Goal: Information Seeking & Learning: Learn about a topic

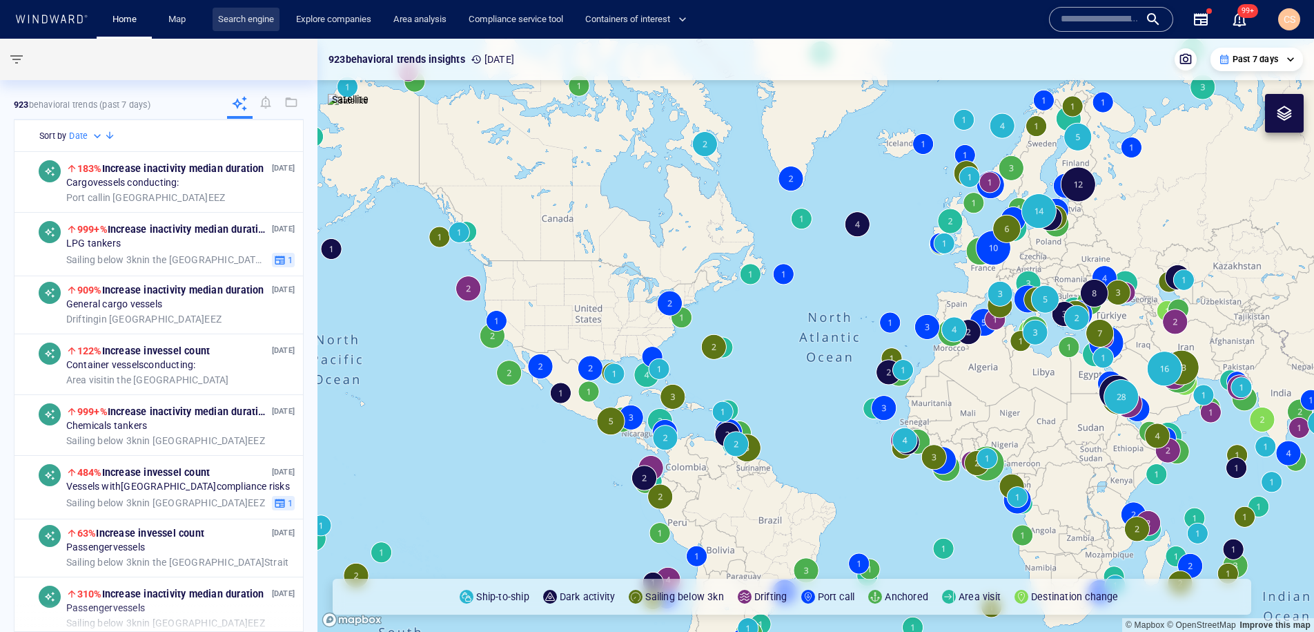
click at [259, 18] on link "Search engine" at bounding box center [246, 20] width 67 height 24
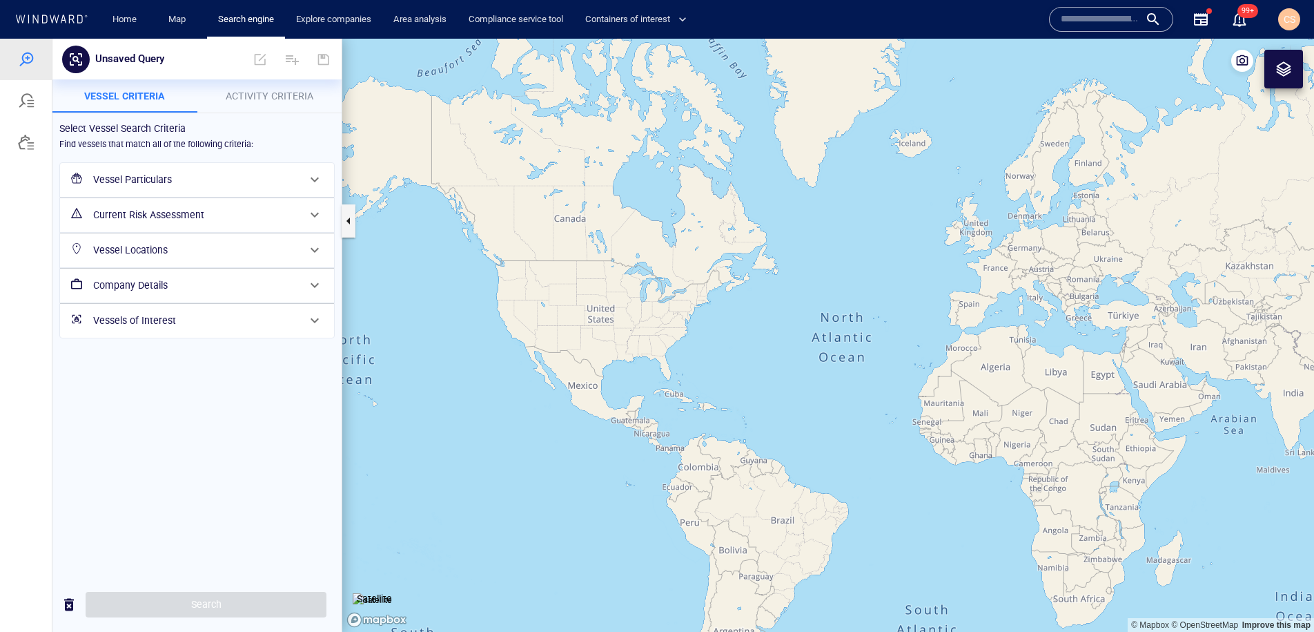
drag, startPoint x: 246, startPoint y: 100, endPoint x: 267, endPoint y: 121, distance: 29.3
click at [246, 100] on span "Activity Criteria" at bounding box center [270, 95] width 88 height 11
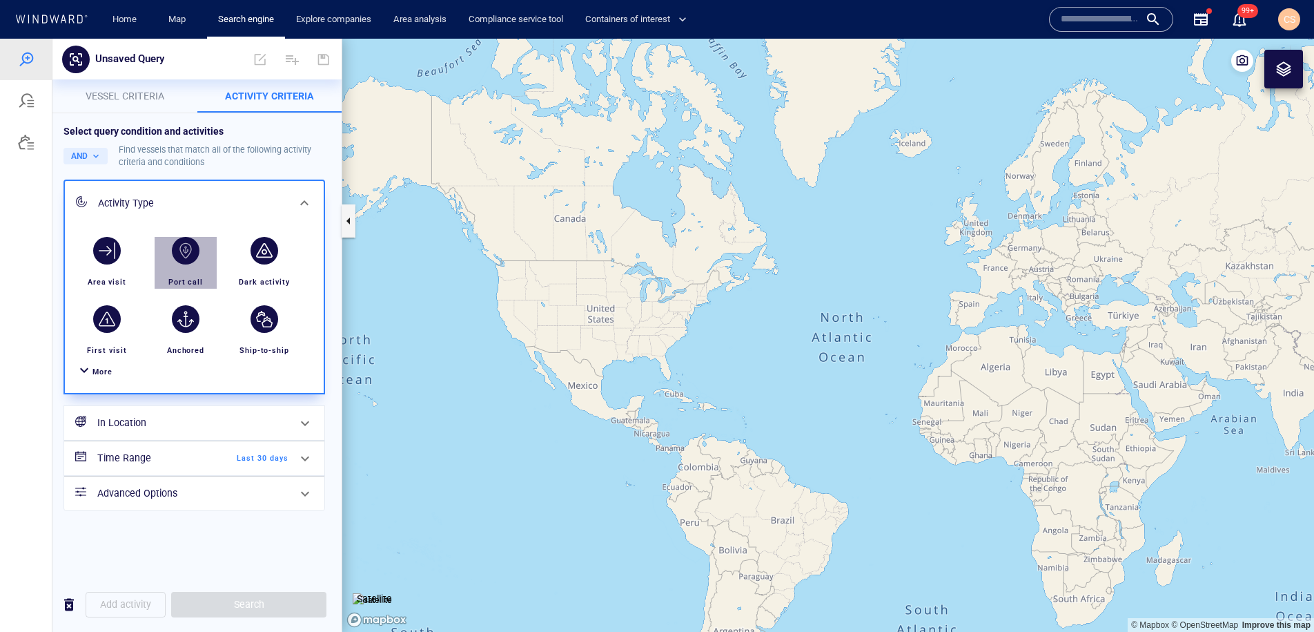
drag, startPoint x: 193, startPoint y: 268, endPoint x: 266, endPoint y: 349, distance: 109.0
click at [193, 268] on div "button" at bounding box center [185, 250] width 39 height 39
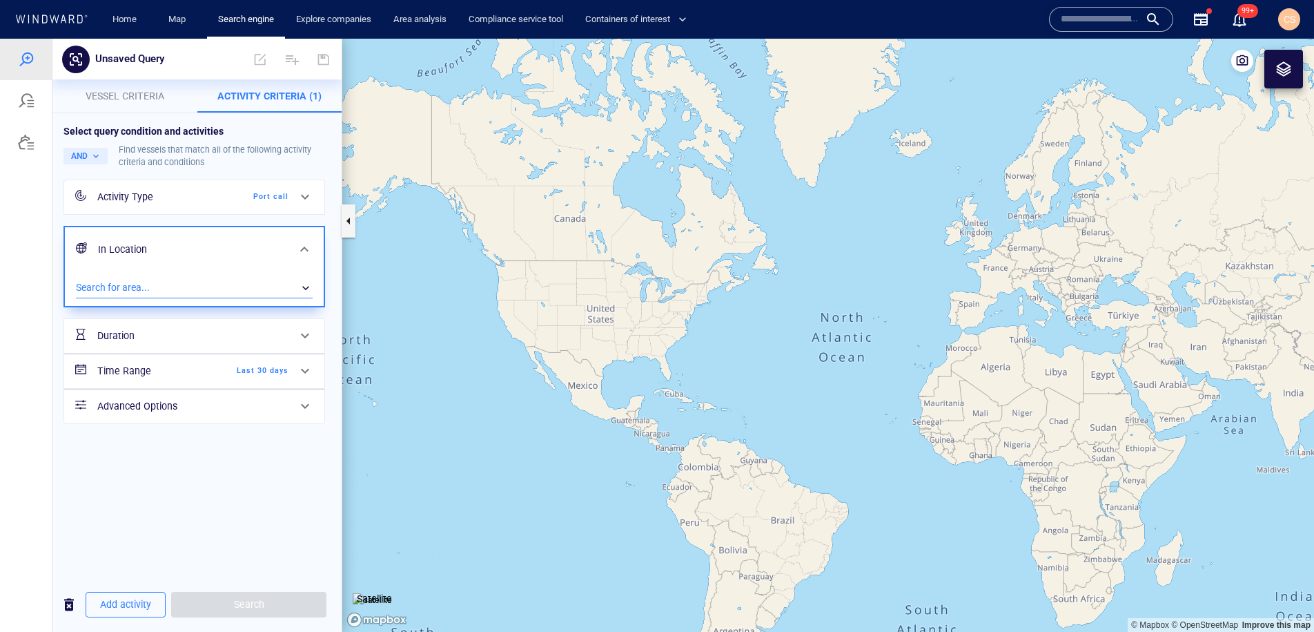
click at [228, 288] on div "​" at bounding box center [194, 287] width 237 height 21
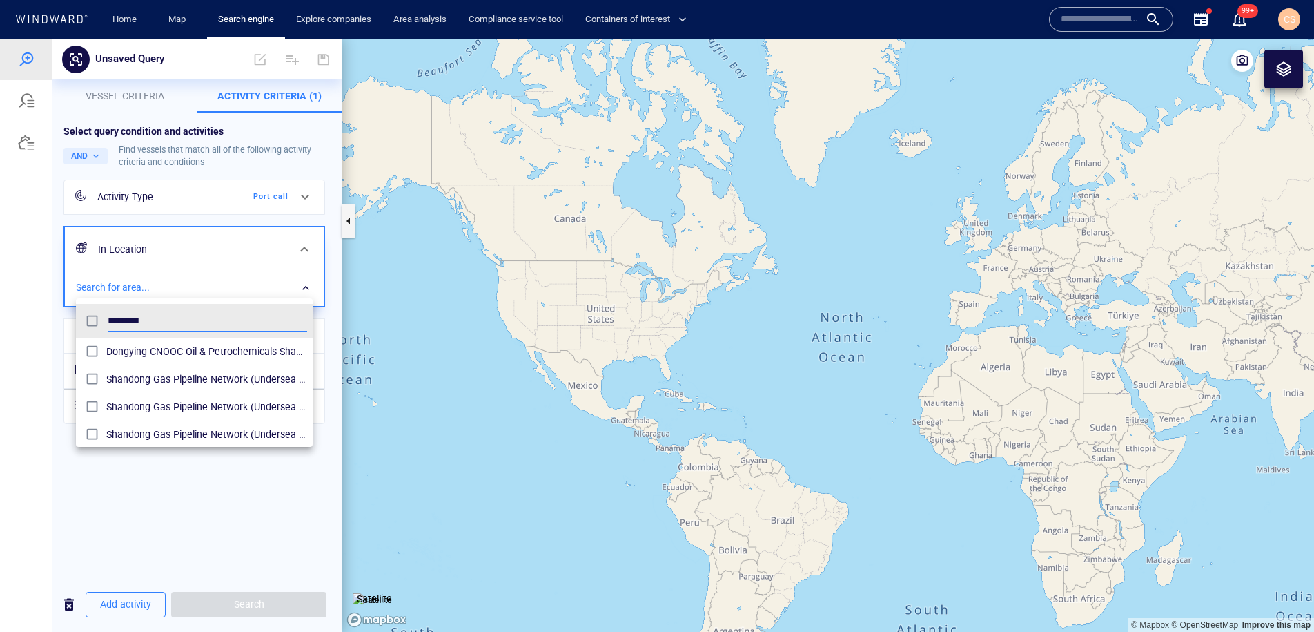
scroll to position [7, 0]
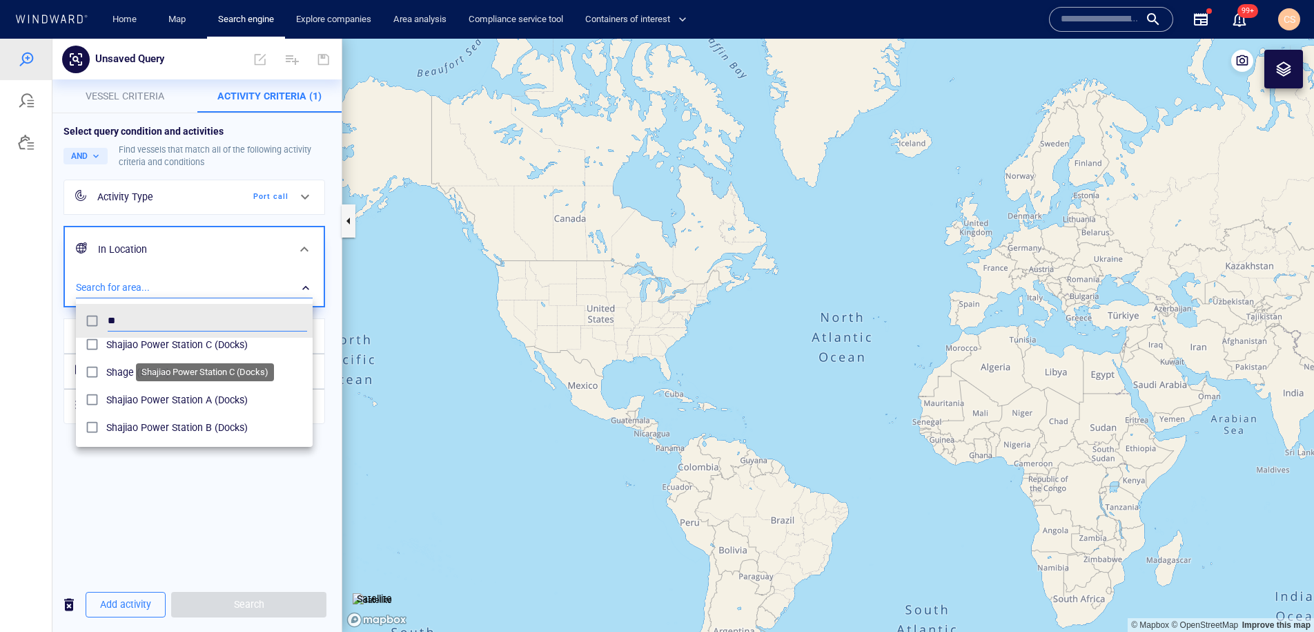
type input "*"
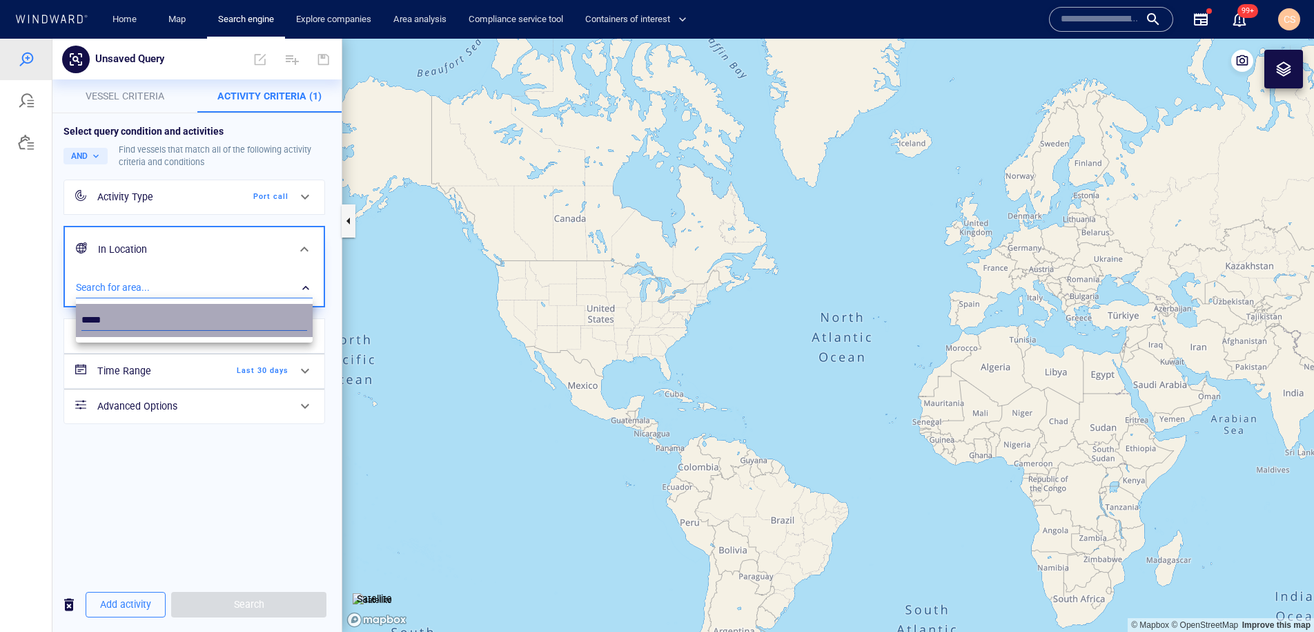
click at [71, 319] on div "*****" at bounding box center [657, 335] width 1314 height 593
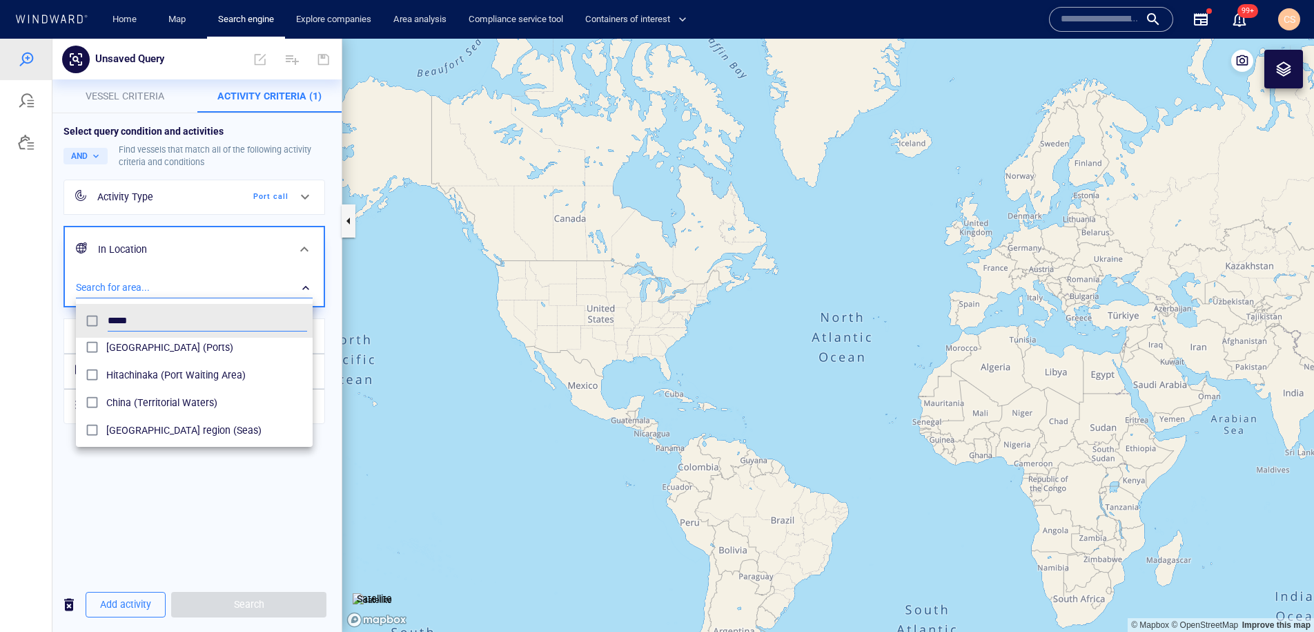
scroll to position [338, 0]
type input "*"
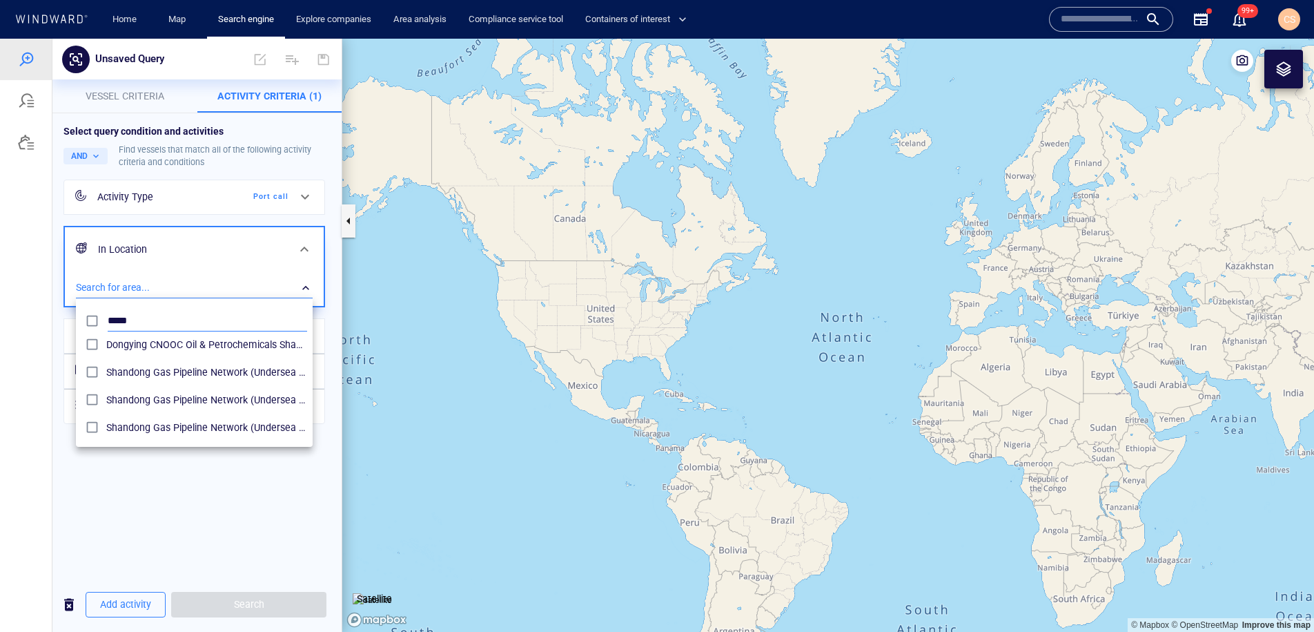
scroll to position [7, 0]
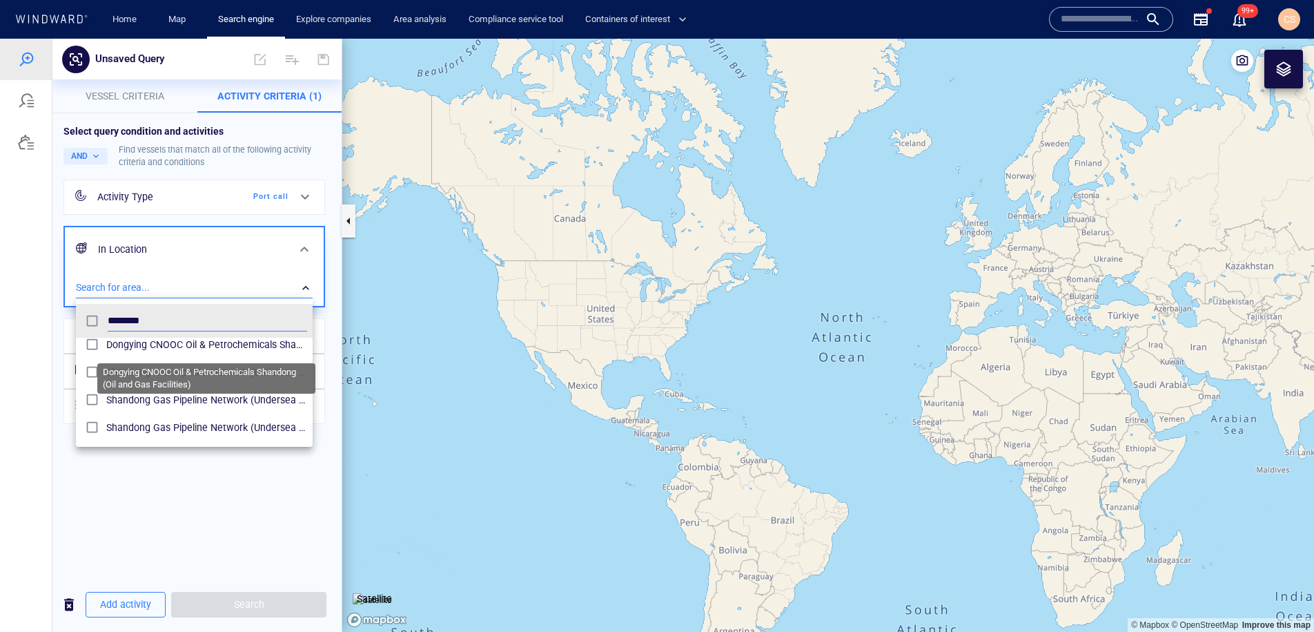
type input "********"
click at [161, 344] on span "Dongying CNOOC Oil & Petrochemicals Shandong (Oil and Gas Facilities)" at bounding box center [206, 344] width 201 height 17
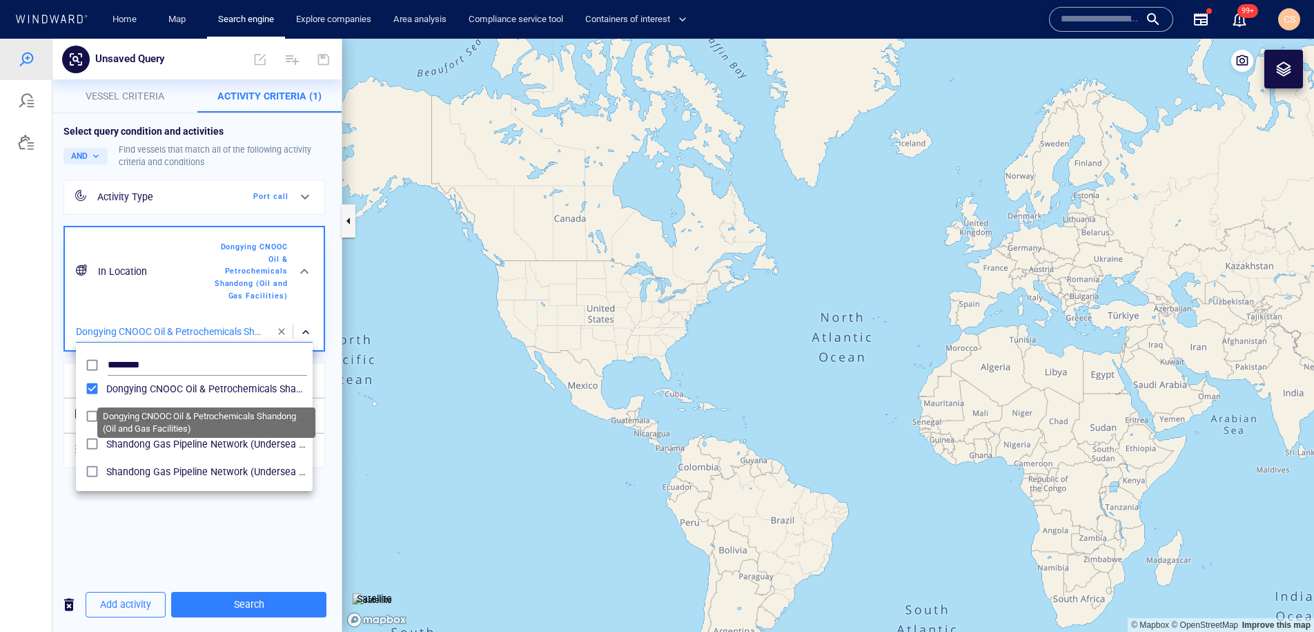
drag, startPoint x: 106, startPoint y: 386, endPoint x: 10, endPoint y: 307, distance: 124.6
click at [298, 391] on span "Dongying CNOOC Oil & Petrochemicals Shandong (Oil and Gas Facilities)" at bounding box center [206, 388] width 201 height 17
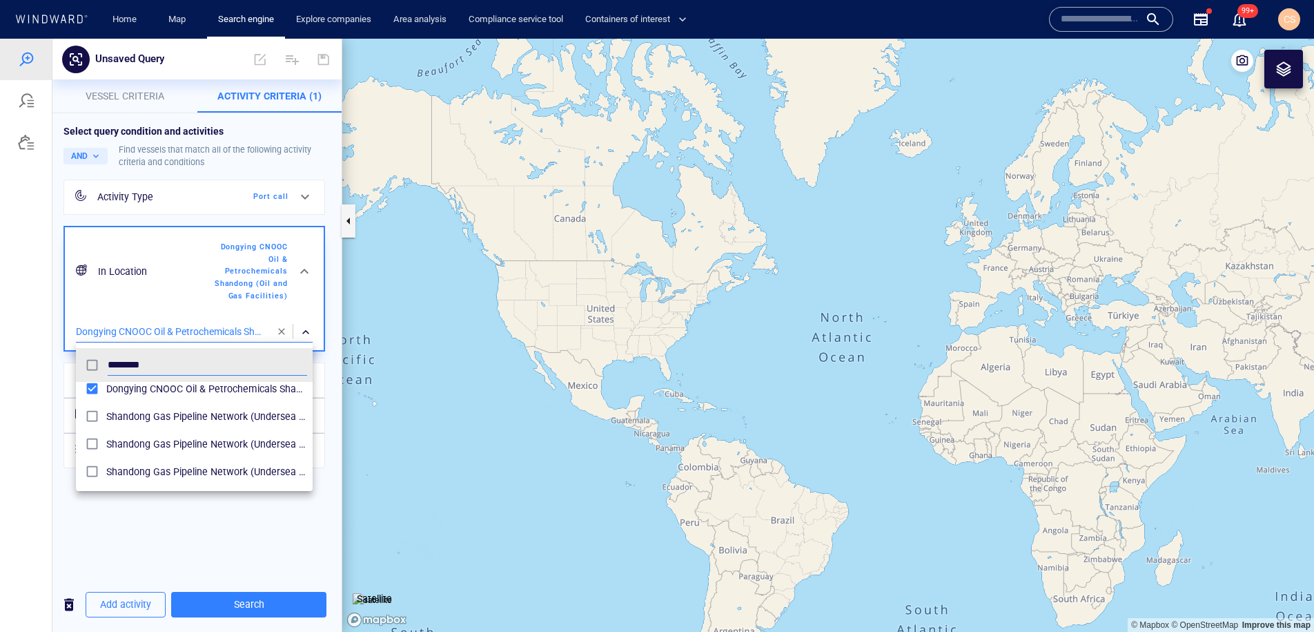
drag, startPoint x: 221, startPoint y: 596, endPoint x: 238, endPoint y: 565, distance: 35.5
click at [221, 596] on div at bounding box center [657, 335] width 1314 height 593
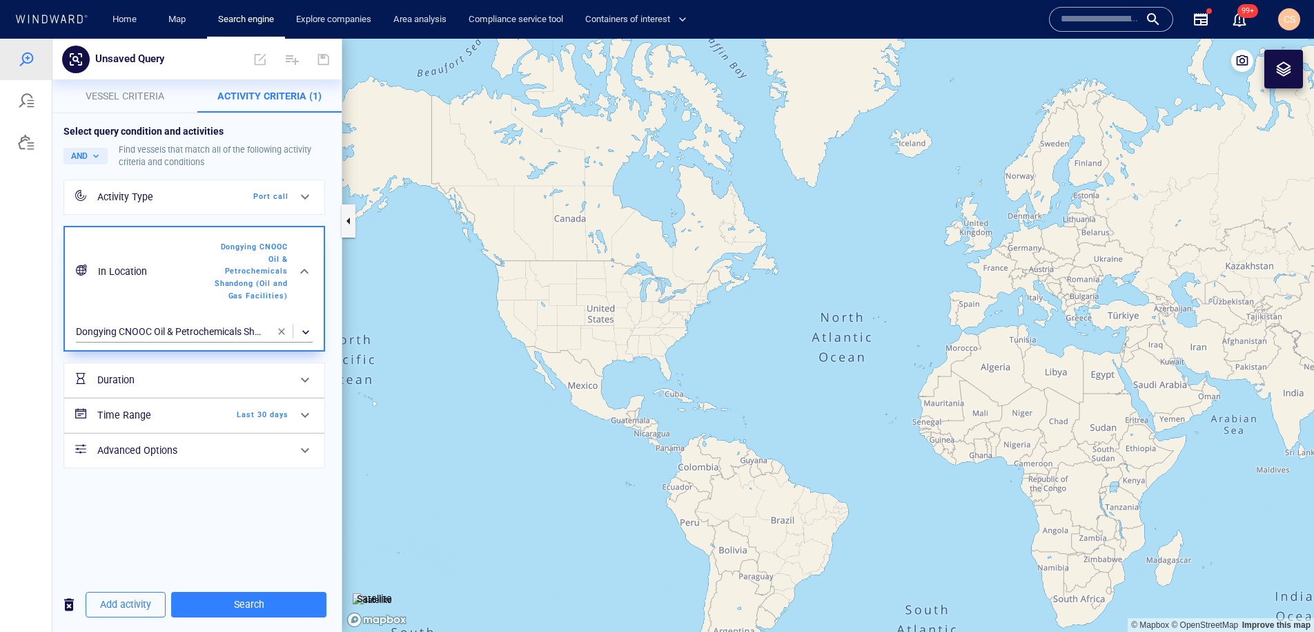
drag, startPoint x: 216, startPoint y: 237, endPoint x: 292, endPoint y: 298, distance: 97.2
click at [277, 271] on div "In Location Dongying CNOOC Oil & Petrochemicals [GEOGRAPHIC_DATA] (Oil and Gas …" at bounding box center [192, 271] width 201 height 72
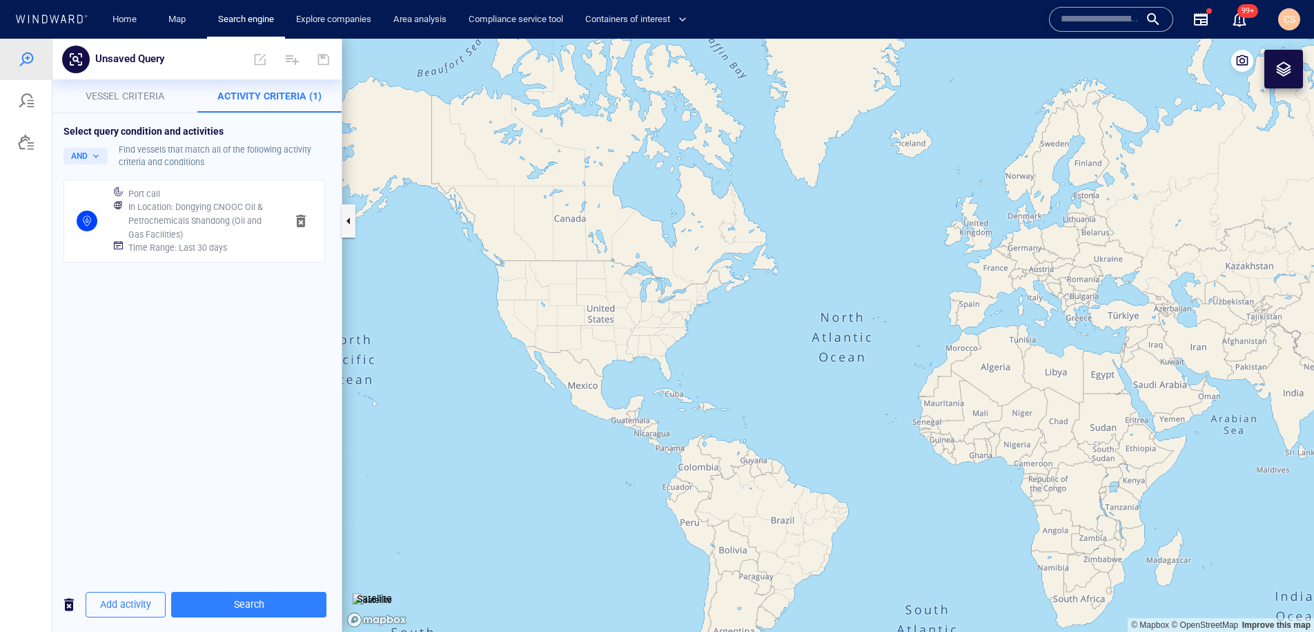
click at [232, 222] on h6 "In Location : Dongying CNOOC Oil & Petrochemicals Shandong (Oil and Gas Facilit…" at bounding box center [201, 220] width 146 height 41
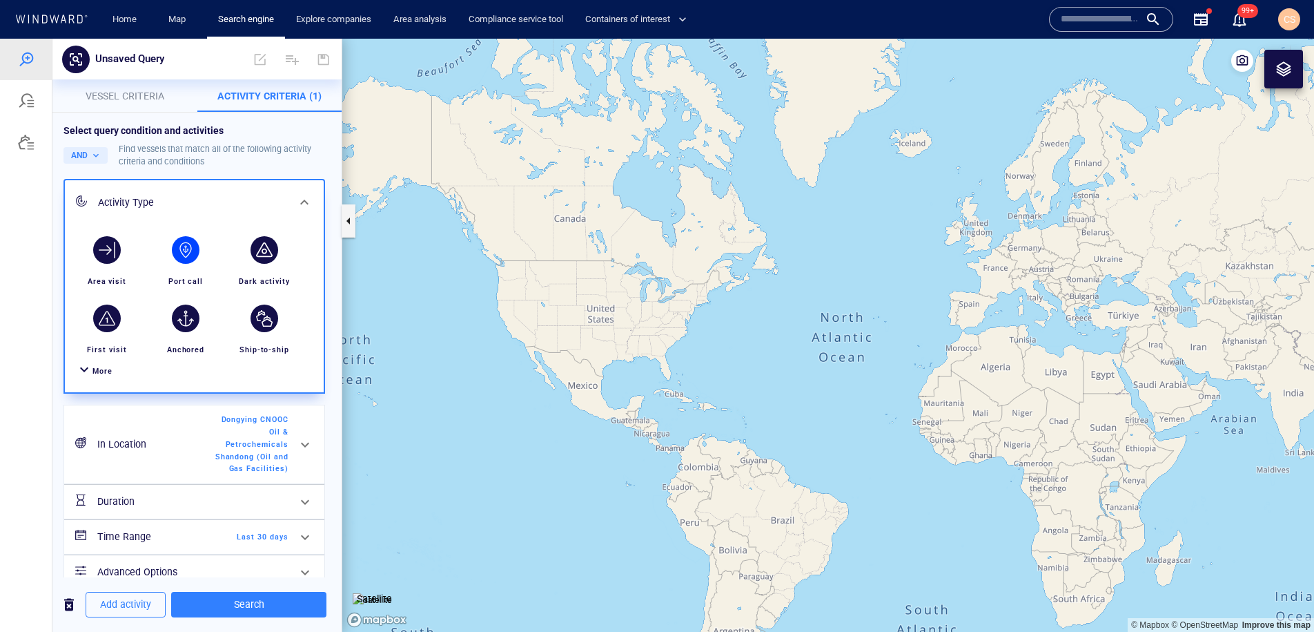
click at [303, 446] on span at bounding box center [305, 444] width 17 height 17
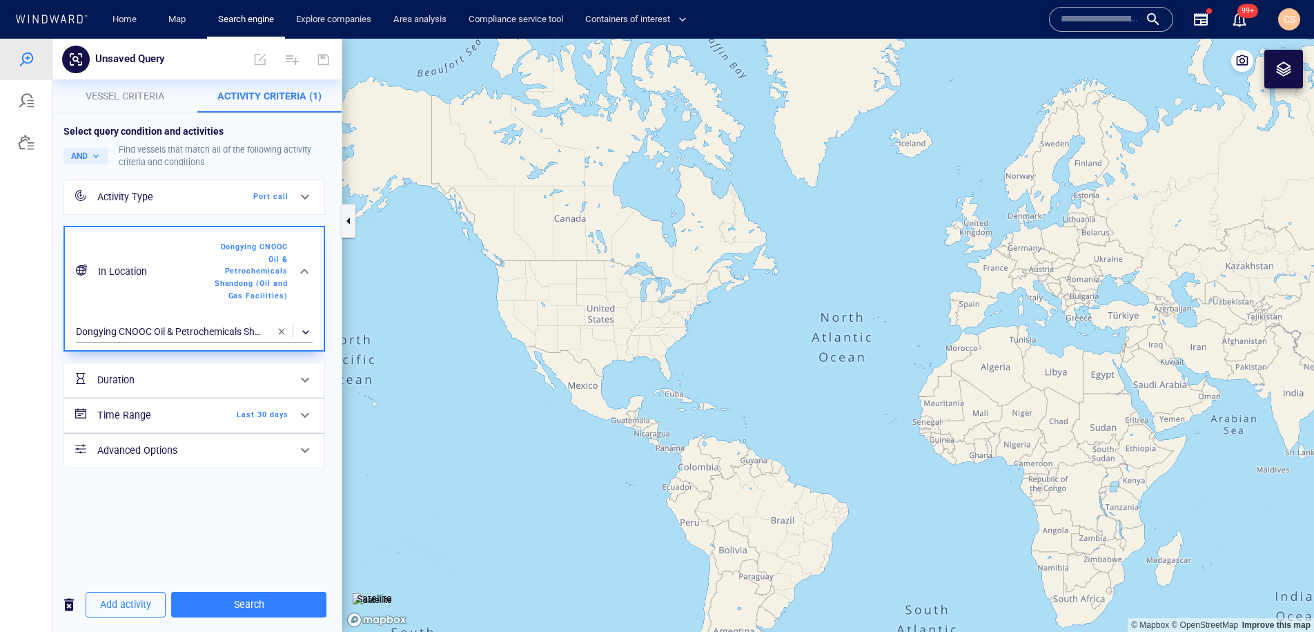
drag, startPoint x: 280, startPoint y: 329, endPoint x: 238, endPoint y: 354, distance: 49.2
click at [280, 329] on span "button" at bounding box center [281, 331] width 11 height 11
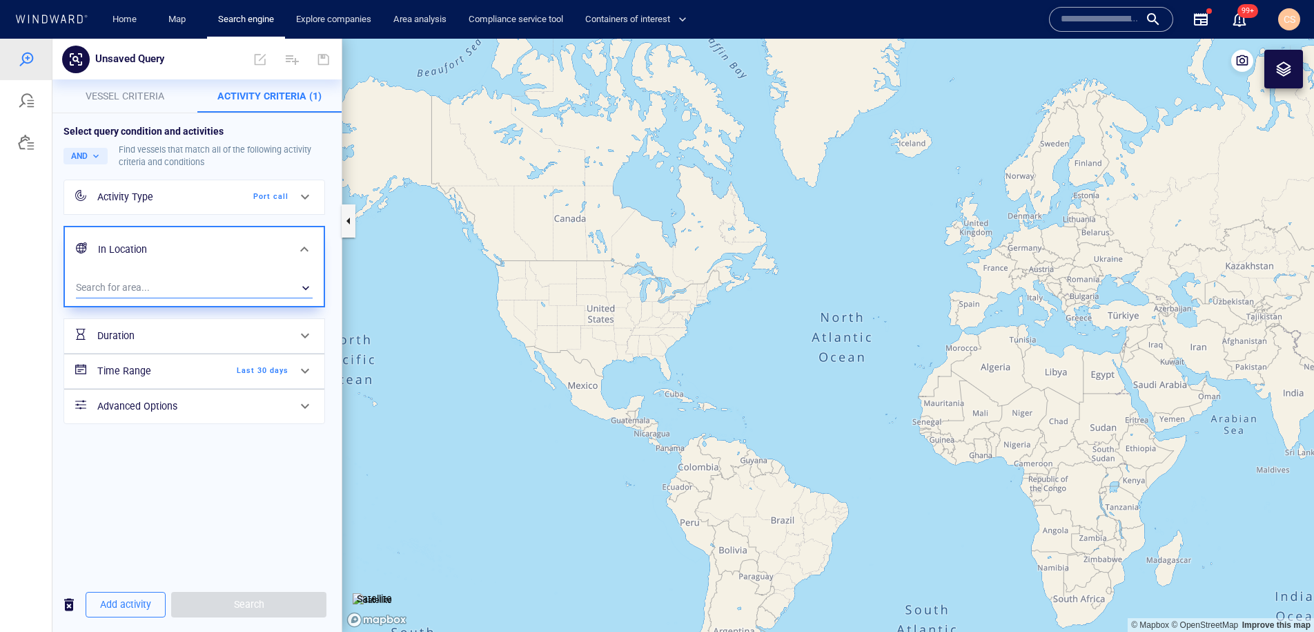
click at [146, 294] on div "​" at bounding box center [194, 287] width 237 height 21
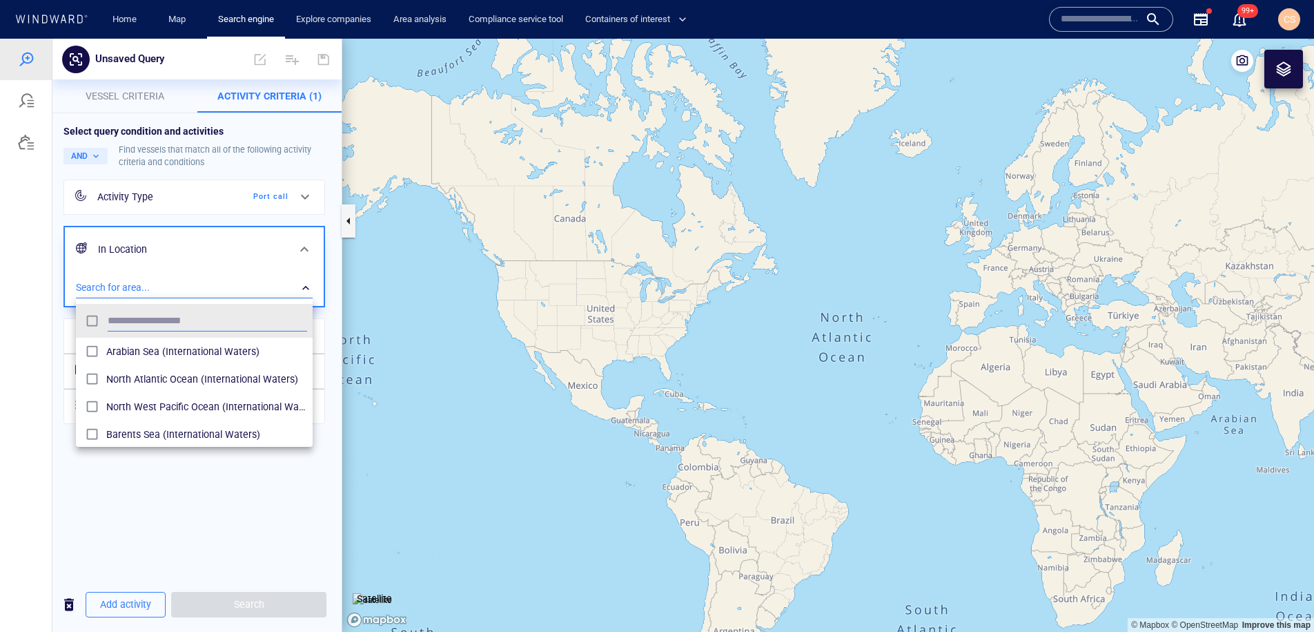
scroll to position [138, 237]
type input "*"
click at [164, 97] on div at bounding box center [657, 335] width 1314 height 593
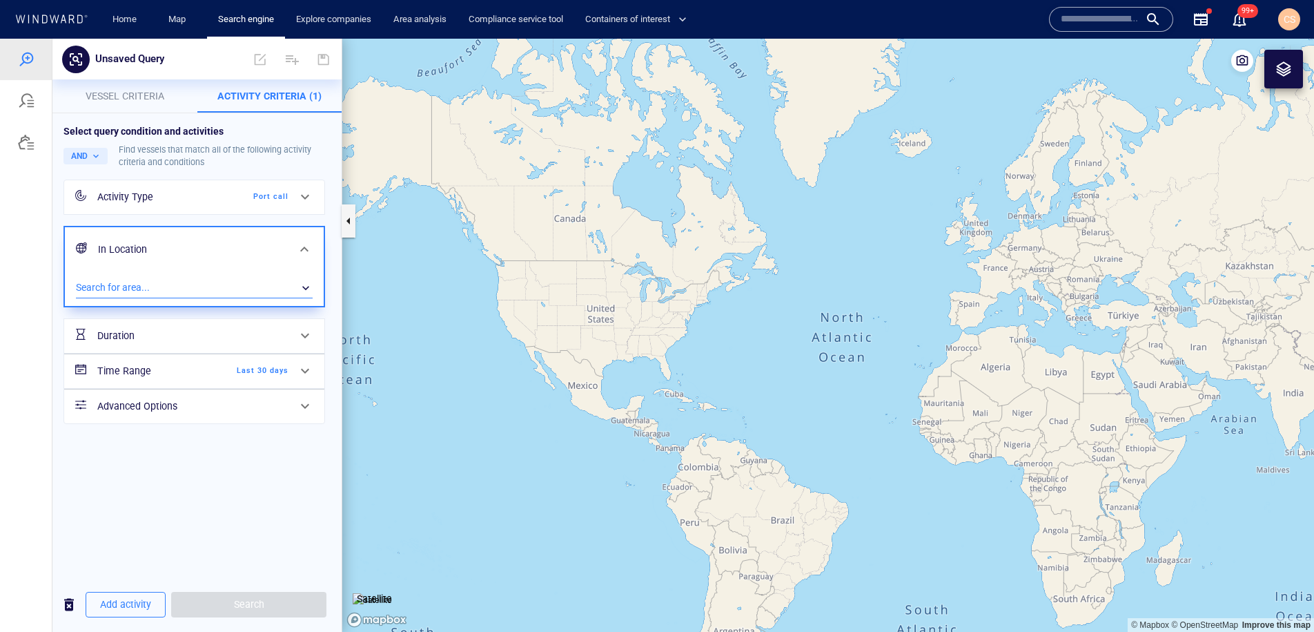
click at [151, 102] on p "Vessel criteria" at bounding box center [125, 96] width 128 height 17
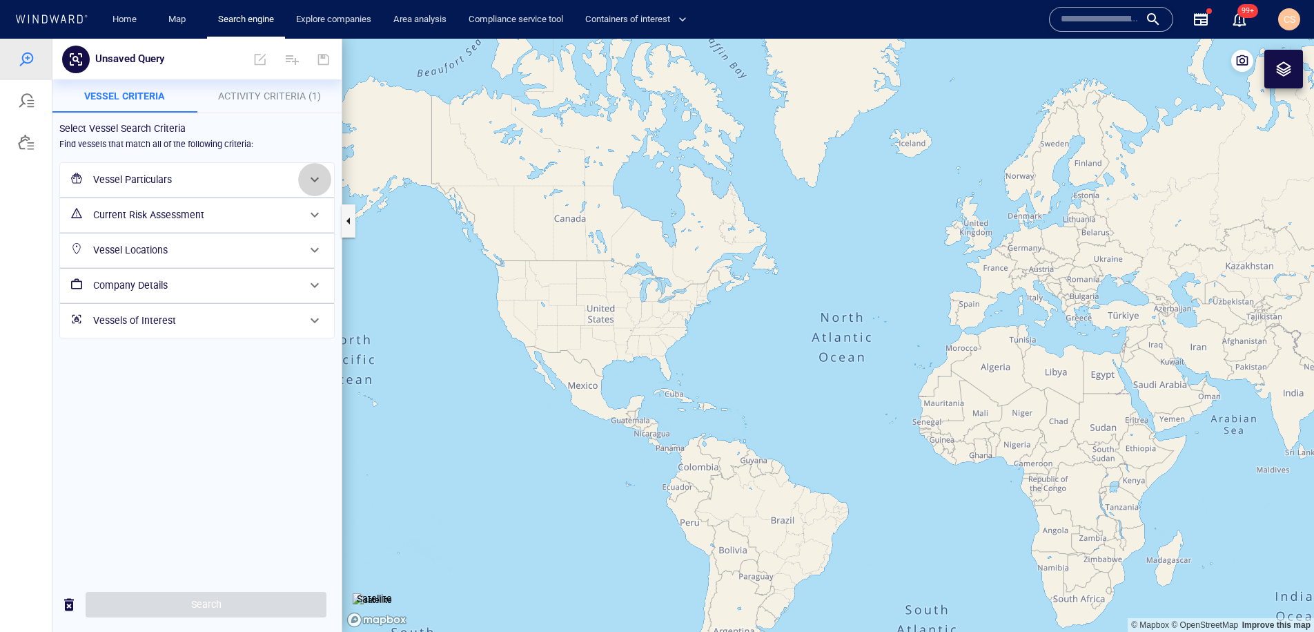
click at [316, 175] on span at bounding box center [314, 179] width 17 height 17
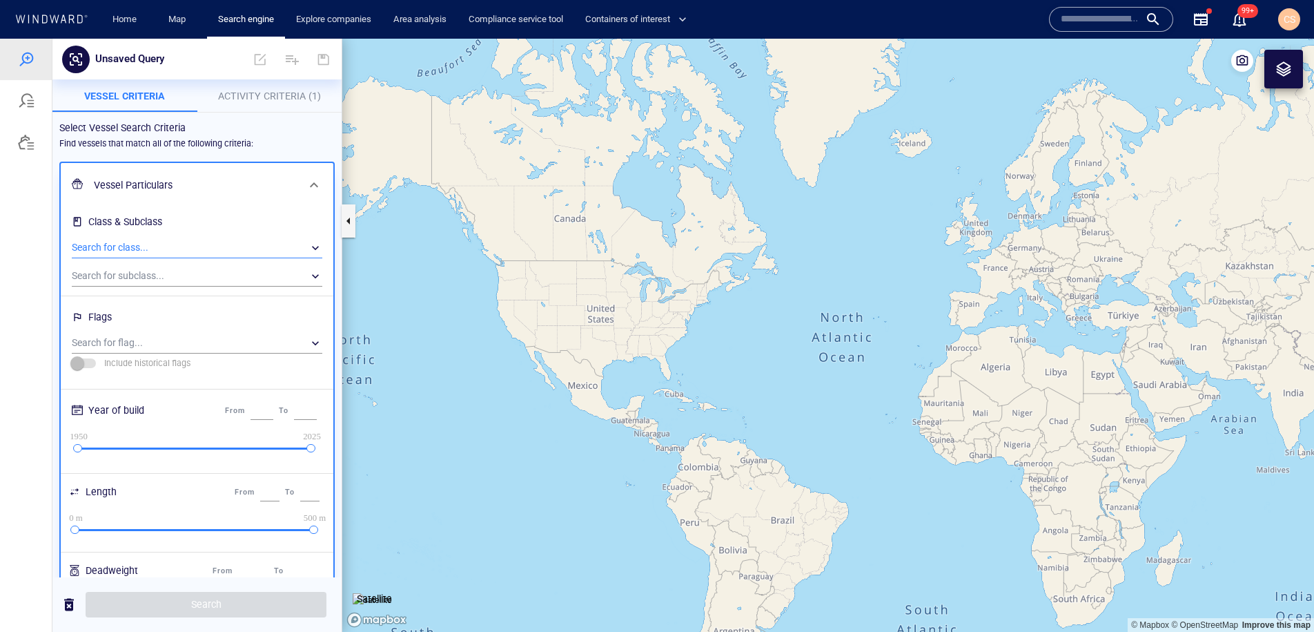
click at [200, 244] on div "​" at bounding box center [197, 247] width 251 height 21
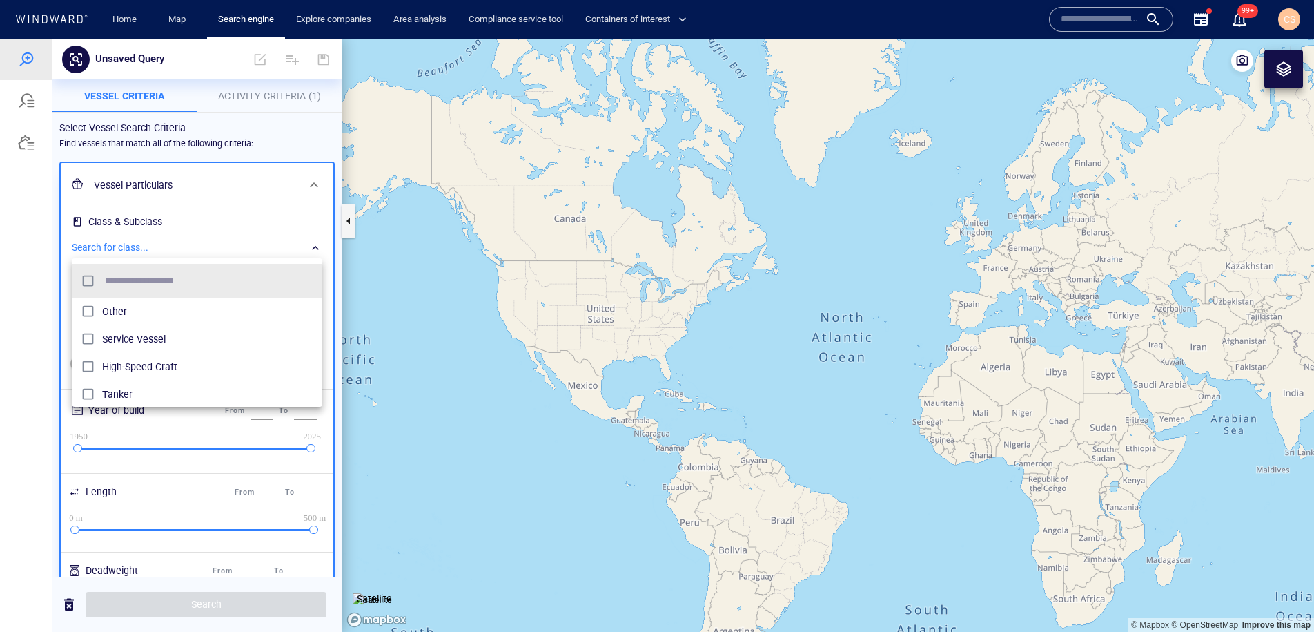
scroll to position [138, 251]
type input "***"
click at [200, 244] on div at bounding box center [657, 335] width 1314 height 593
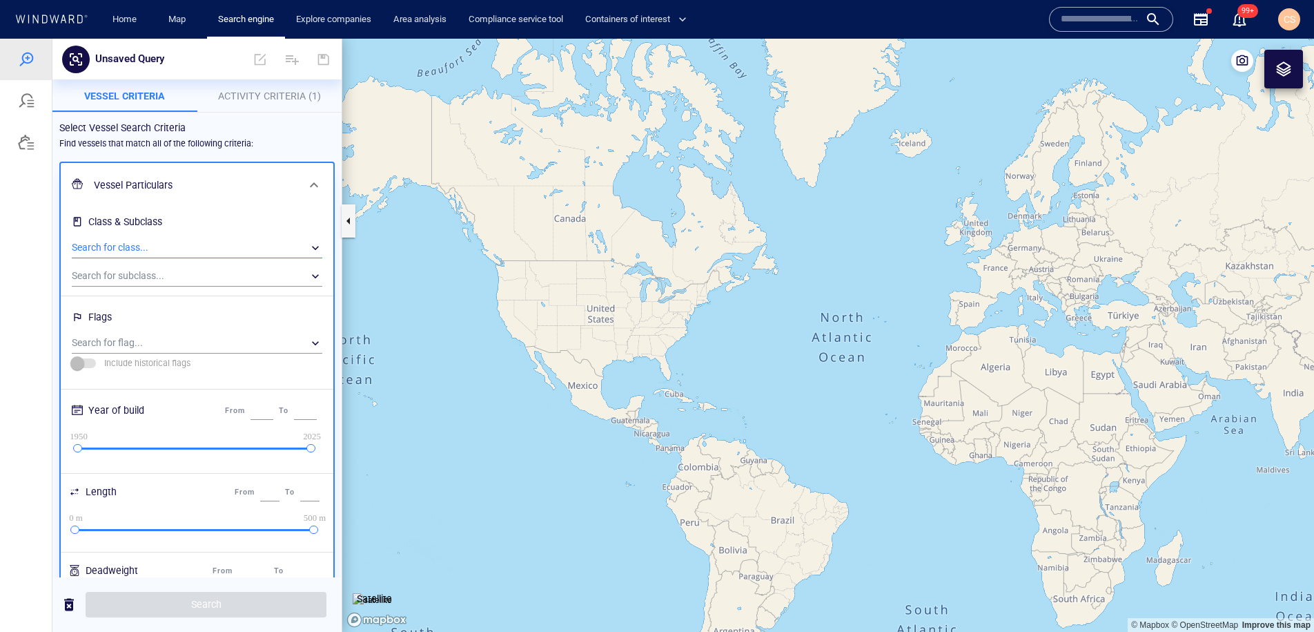
click at [147, 251] on div "​" at bounding box center [197, 247] width 251 height 21
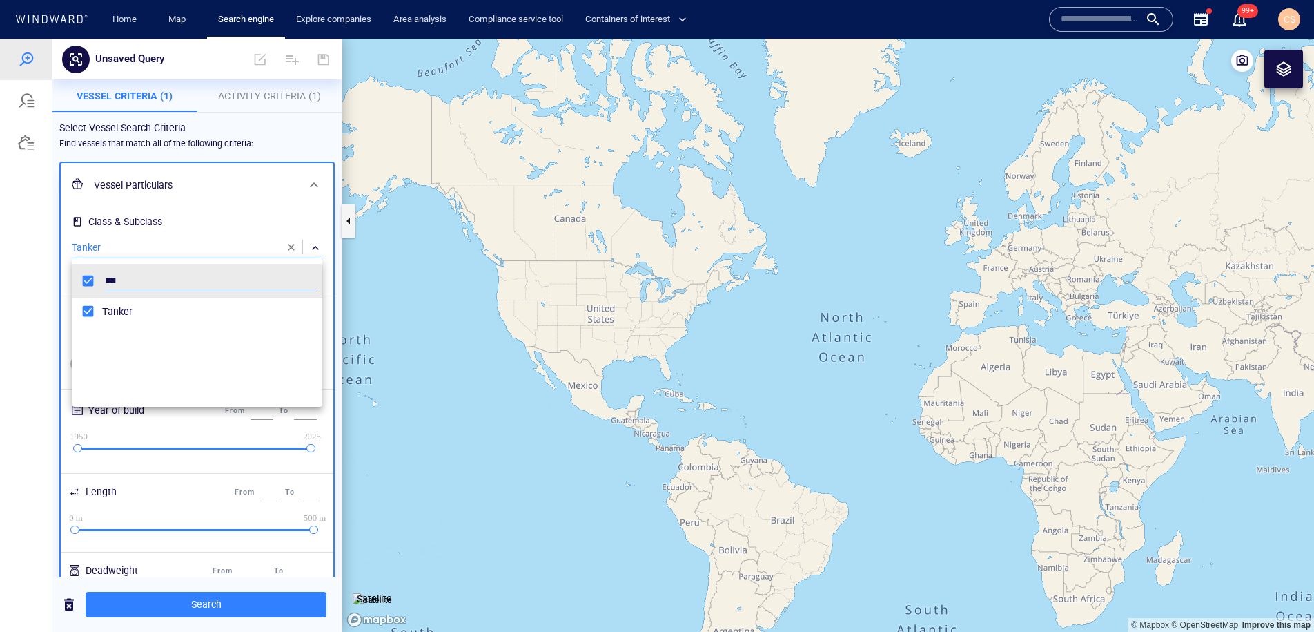
click at [30, 280] on div at bounding box center [657, 335] width 1314 height 593
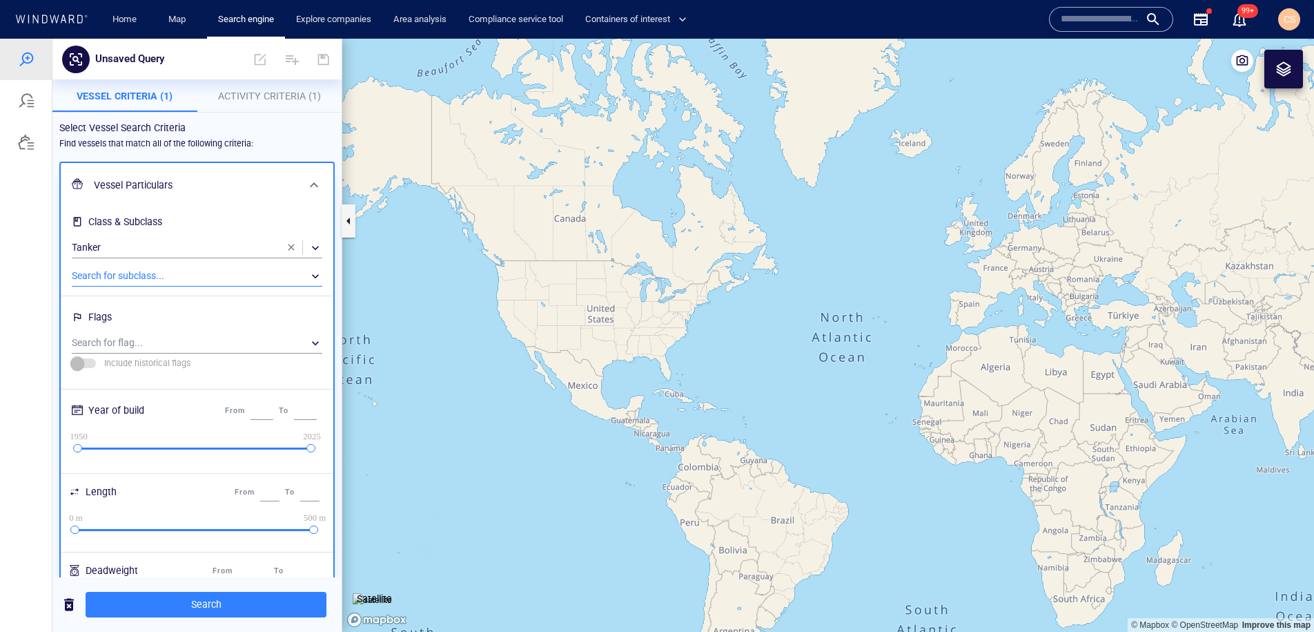
click at [117, 278] on div "​" at bounding box center [197, 276] width 251 height 21
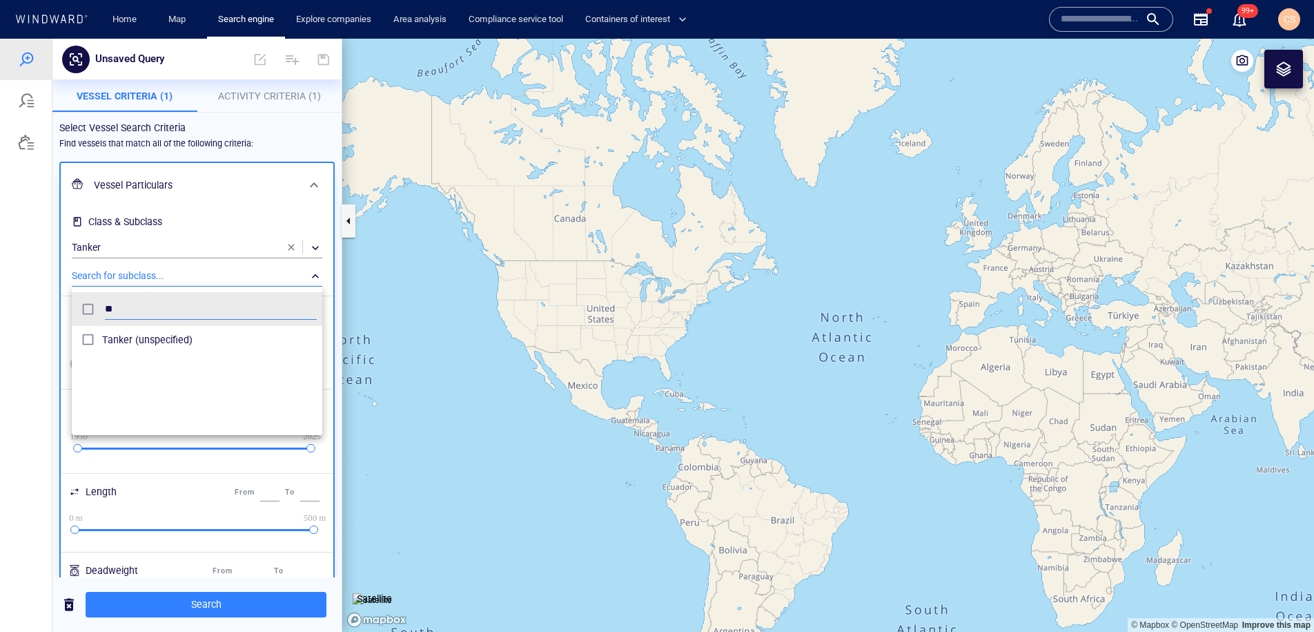
scroll to position [138, 251]
type input "*"
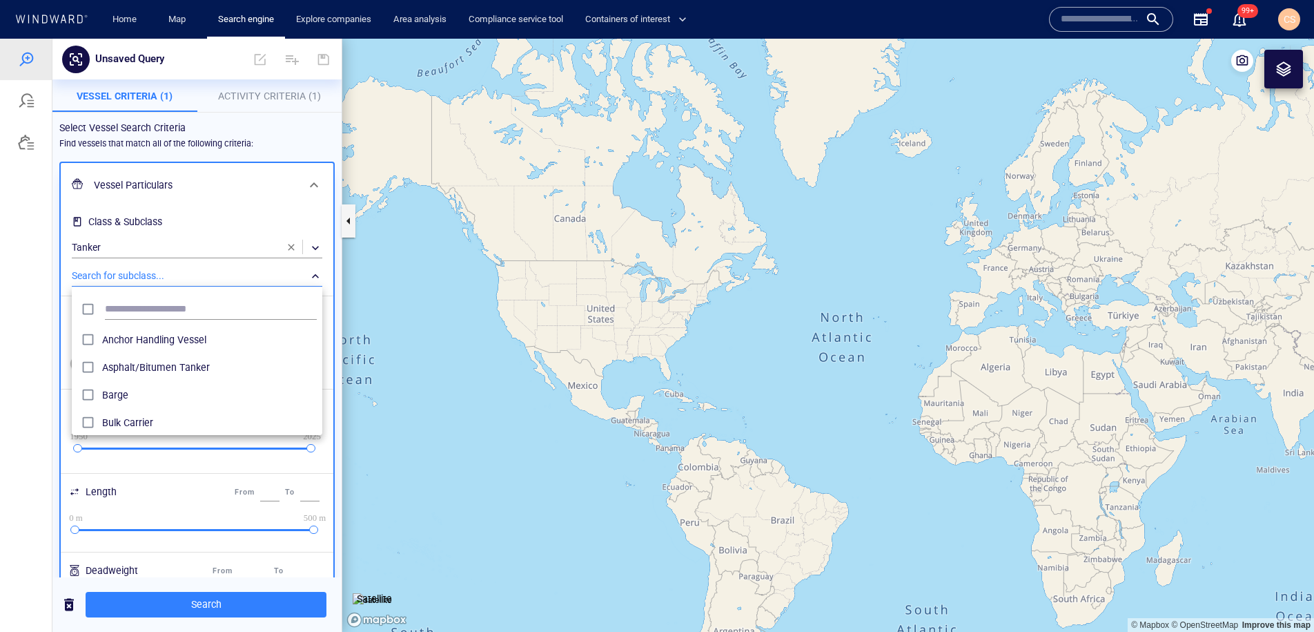
click at [40, 268] on div at bounding box center [657, 335] width 1314 height 593
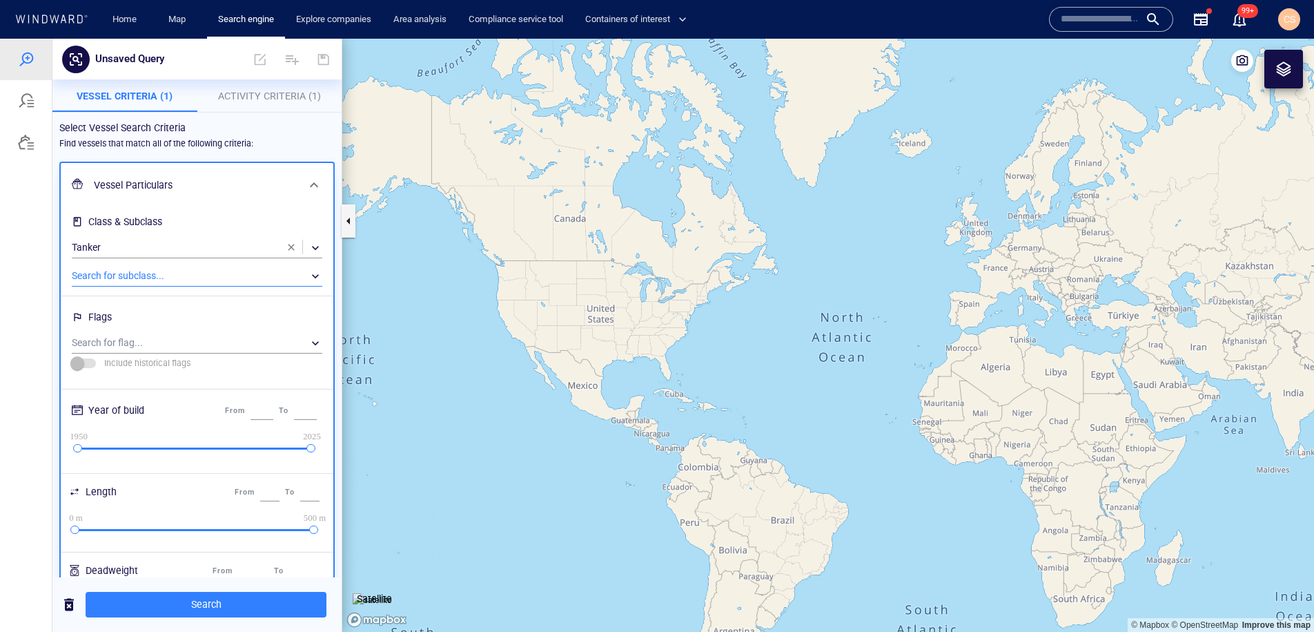
click at [253, 94] on span "Activity Criteria (1)" at bounding box center [269, 95] width 103 height 11
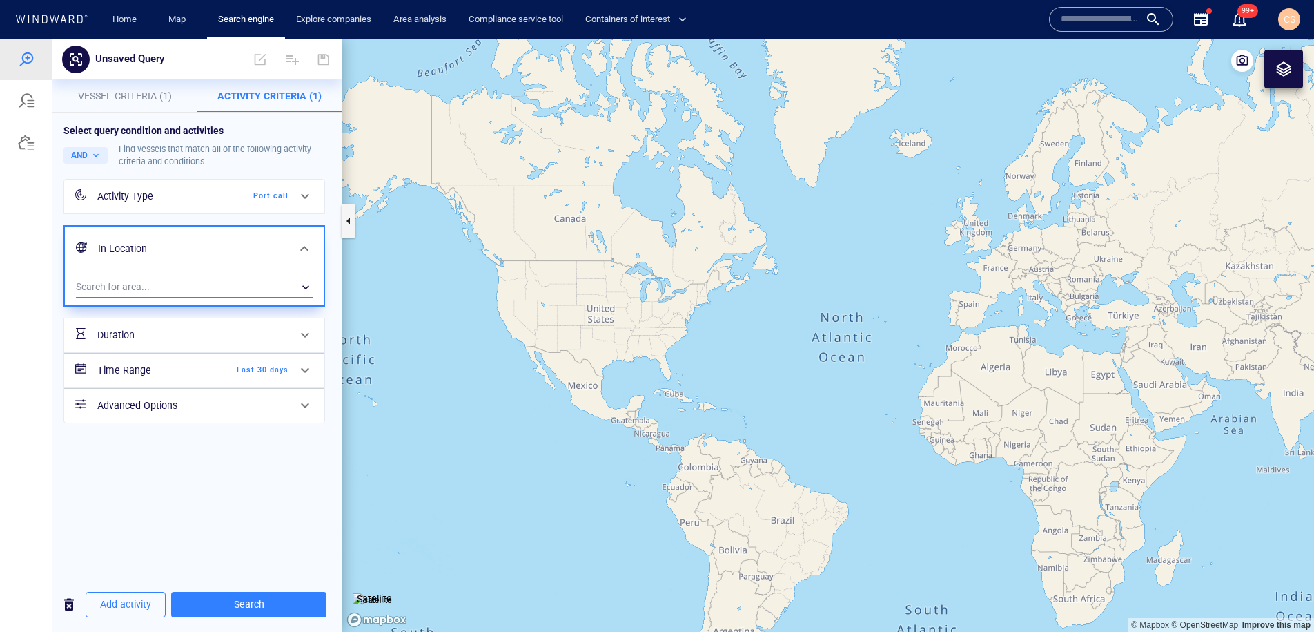
click at [235, 286] on div "​" at bounding box center [194, 287] width 237 height 21
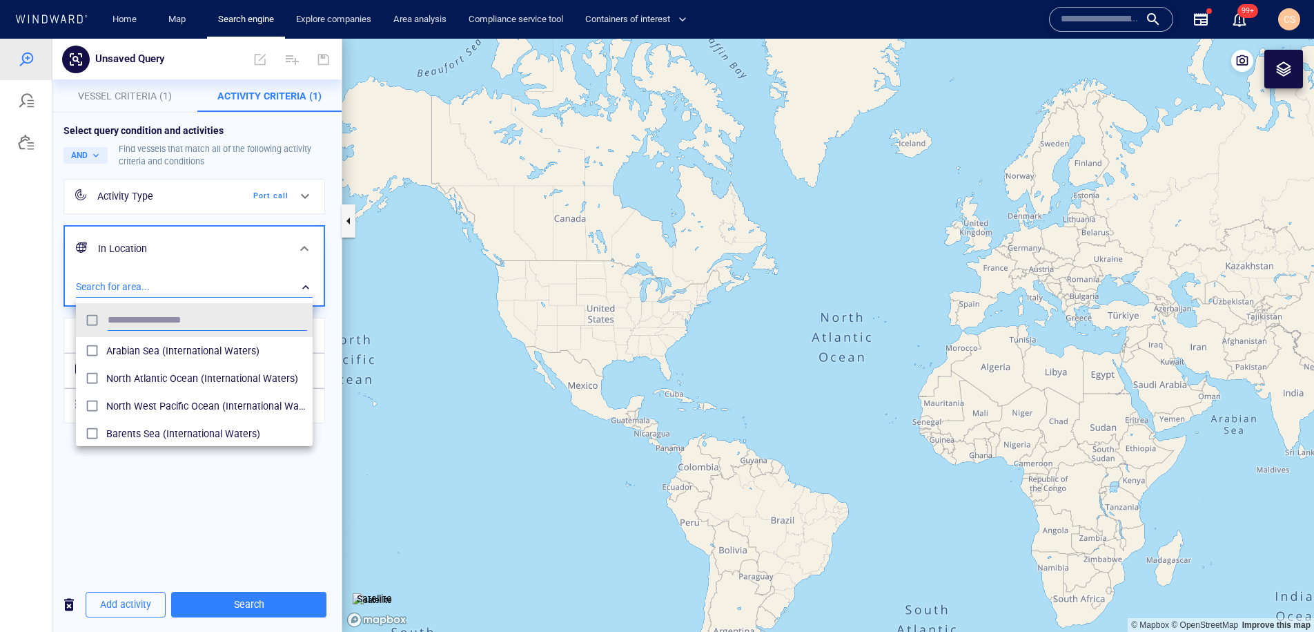
scroll to position [138, 237]
click at [94, 153] on div at bounding box center [657, 335] width 1314 height 593
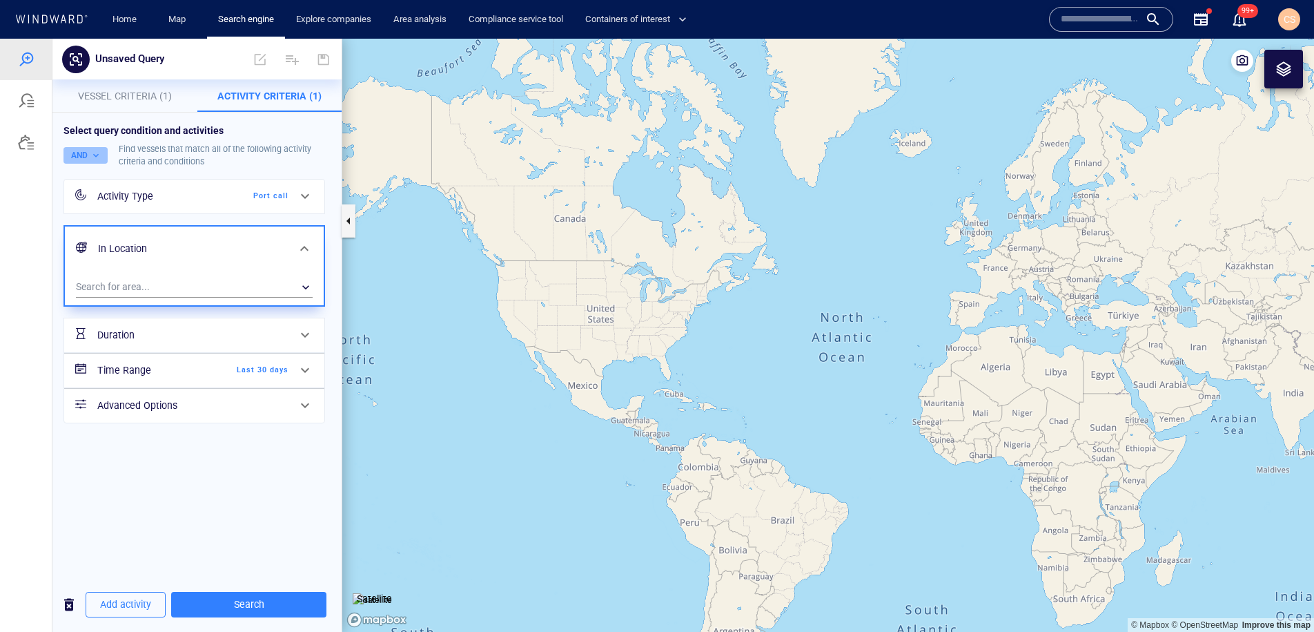
click at [99, 155] on button "AND" at bounding box center [85, 155] width 44 height 17
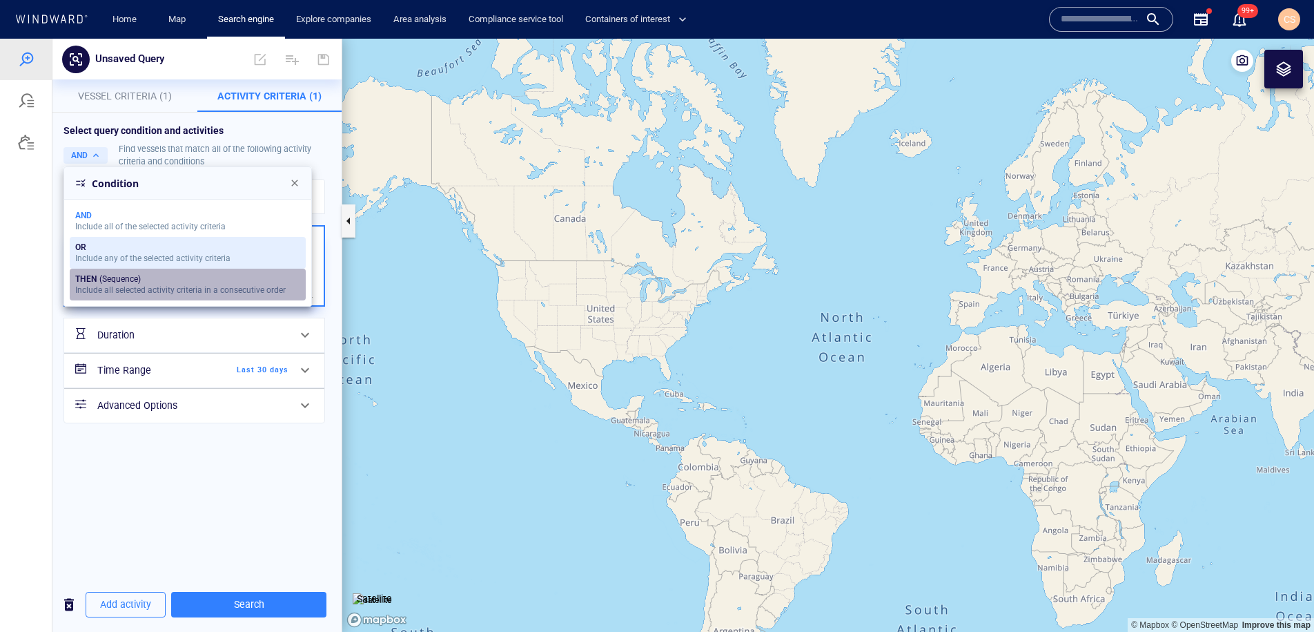
drag, startPoint x: 139, startPoint y: 280, endPoint x: 239, endPoint y: 262, distance: 101.7
click at [139, 280] on div "THEN (Sequence)" at bounding box center [180, 279] width 211 height 10
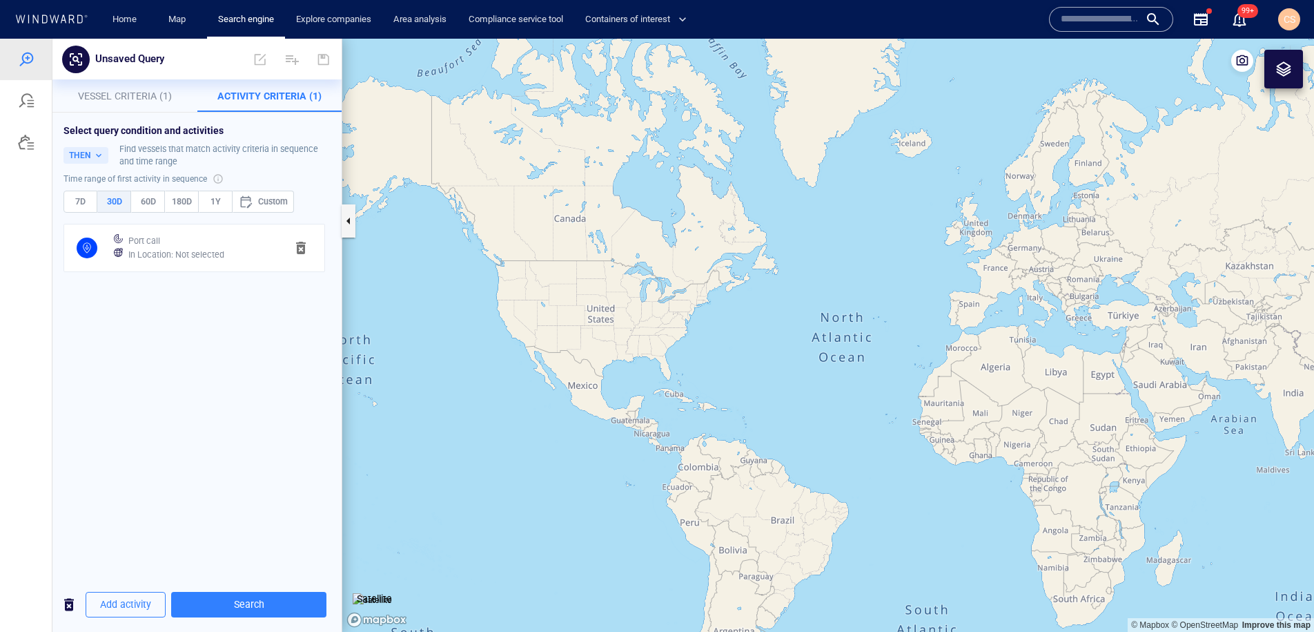
click at [186, 257] on h6 "In Location : Not selected" at bounding box center [176, 255] width 96 height 14
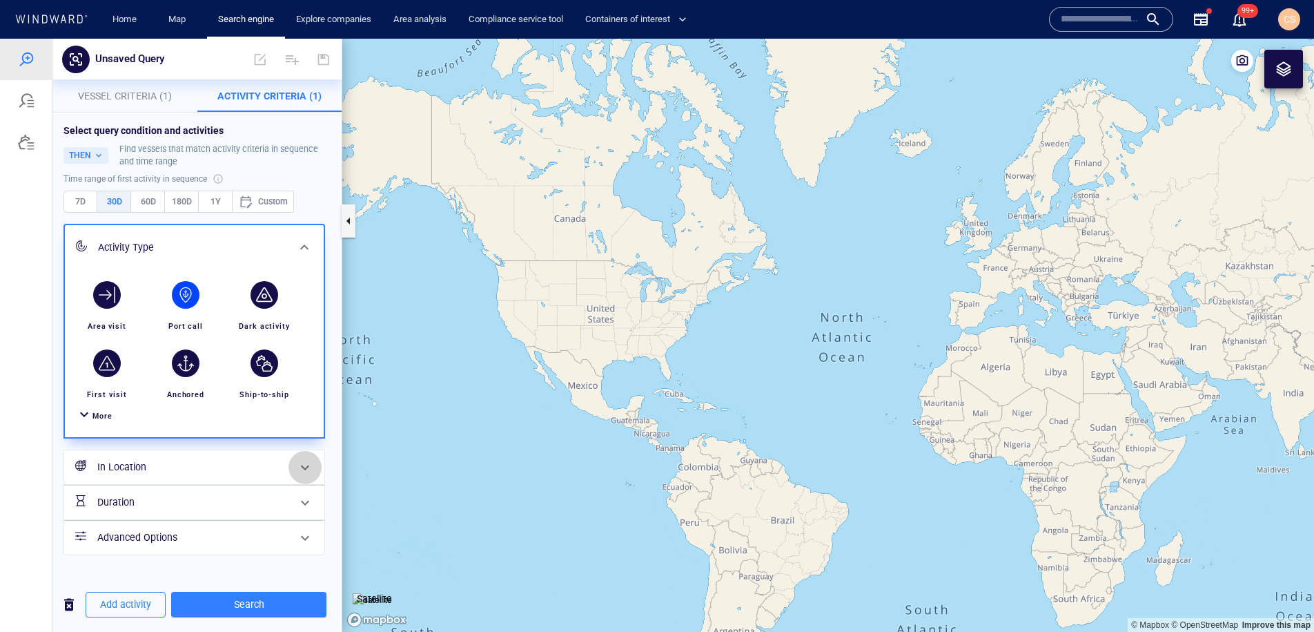
click at [300, 471] on span at bounding box center [305, 467] width 17 height 17
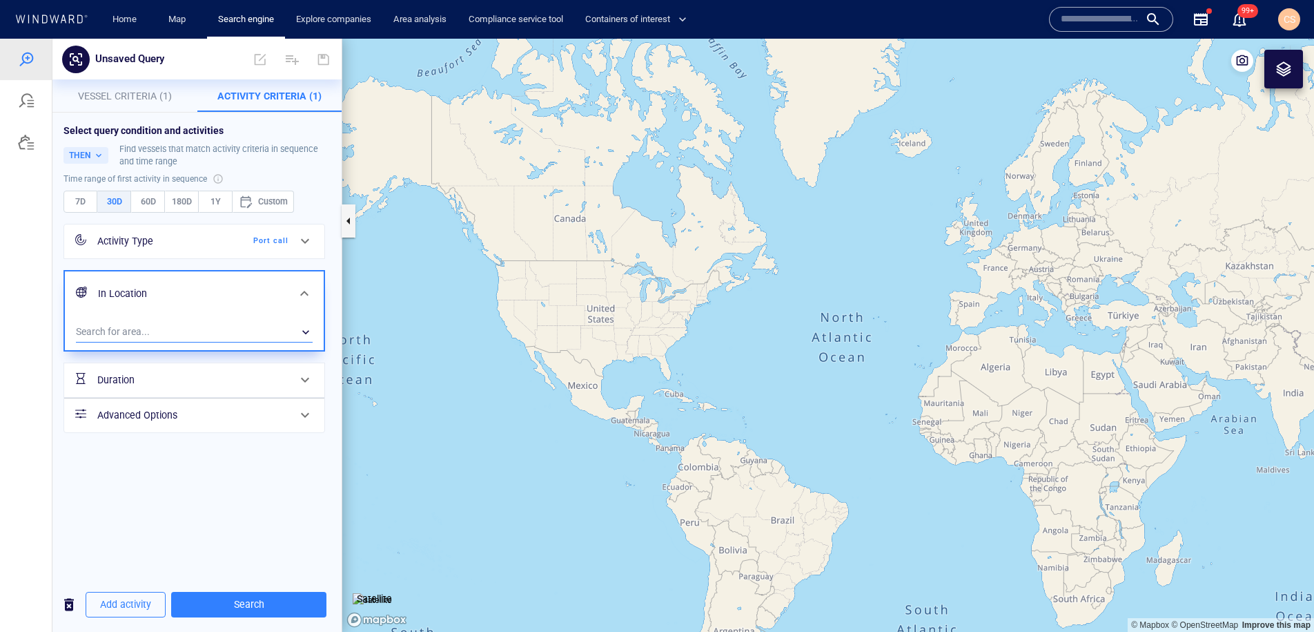
click at [163, 326] on div "​" at bounding box center [194, 332] width 237 height 21
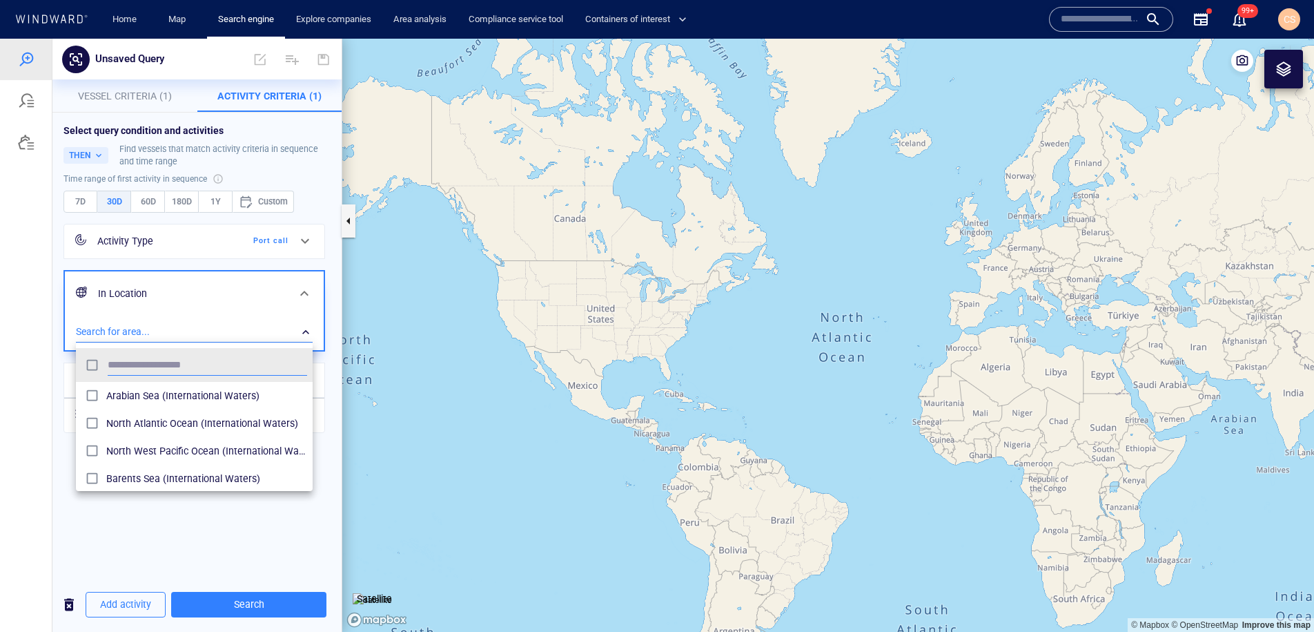
scroll to position [138, 237]
type input "****"
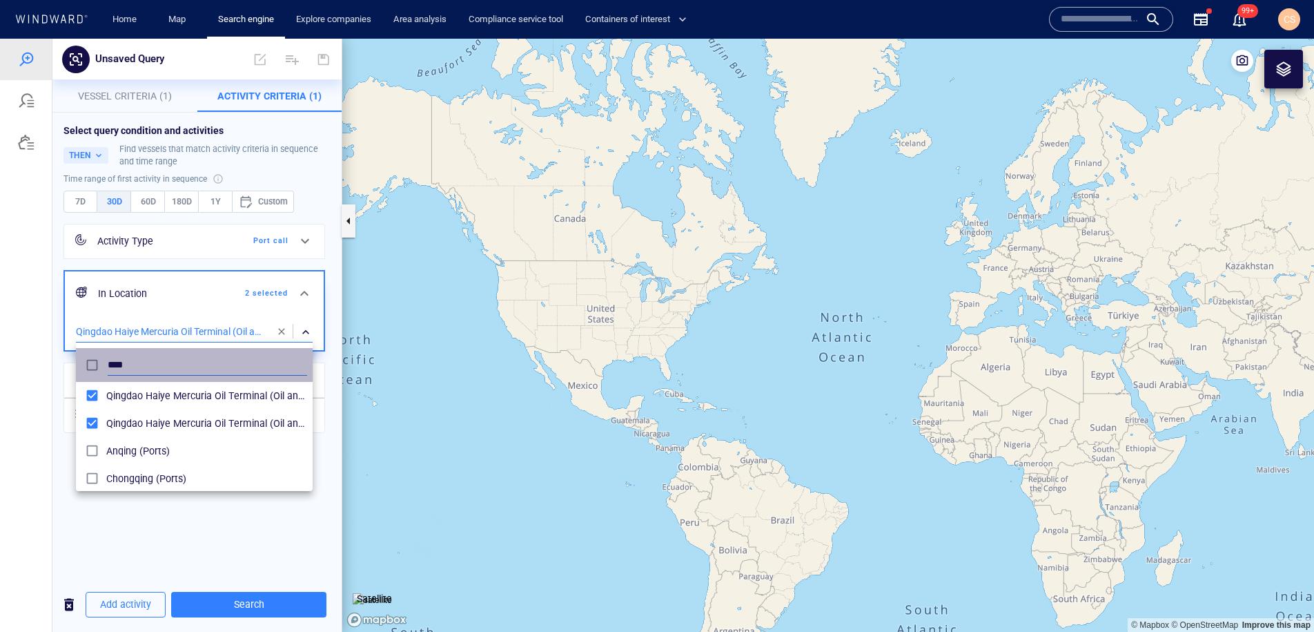
click at [101, 363] on div "****" at bounding box center [194, 364] width 231 height 27
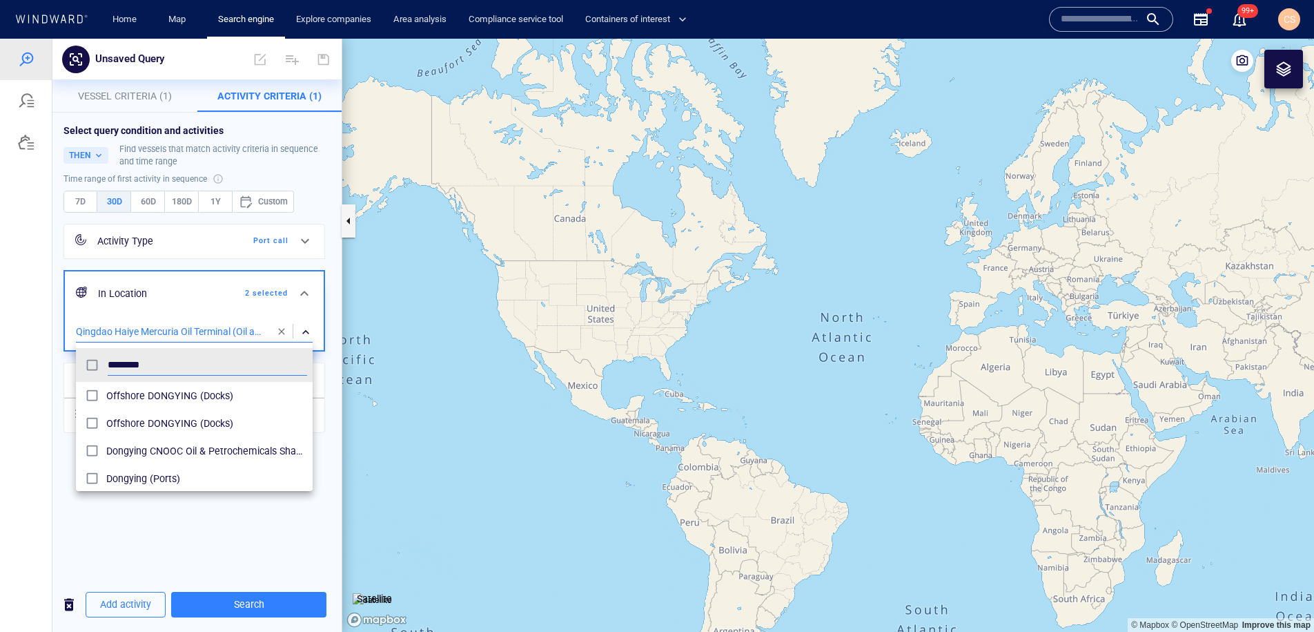
type input "********"
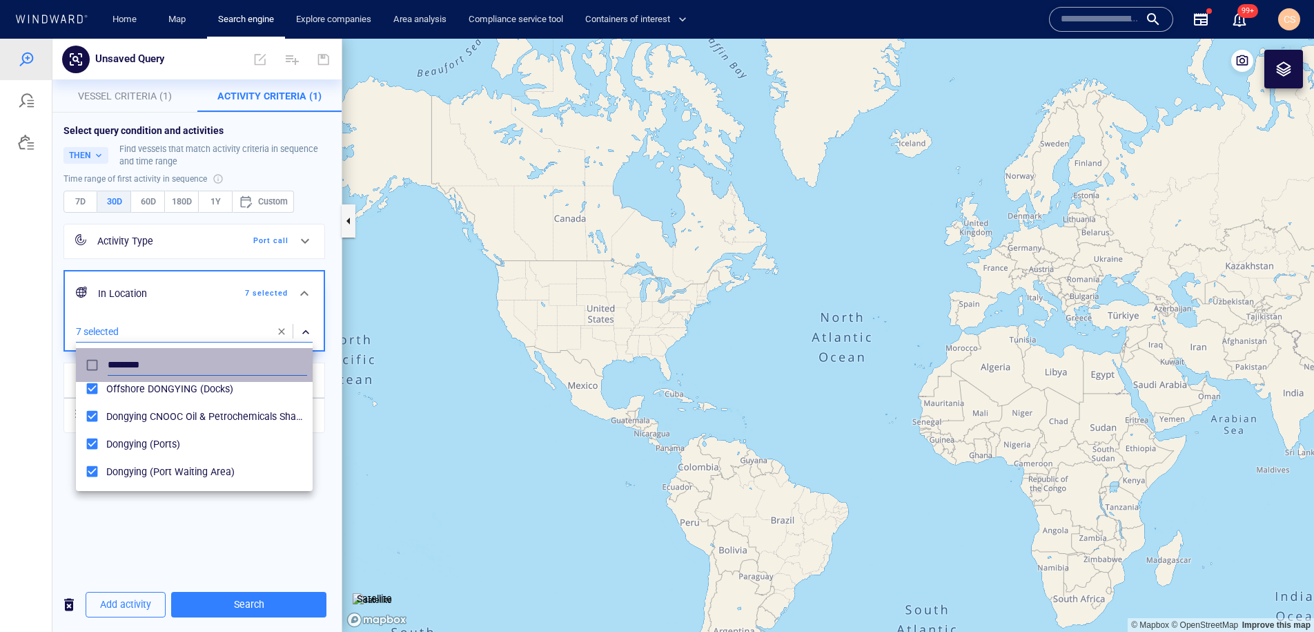
click at [99, 363] on div "********" at bounding box center [194, 364] width 231 height 27
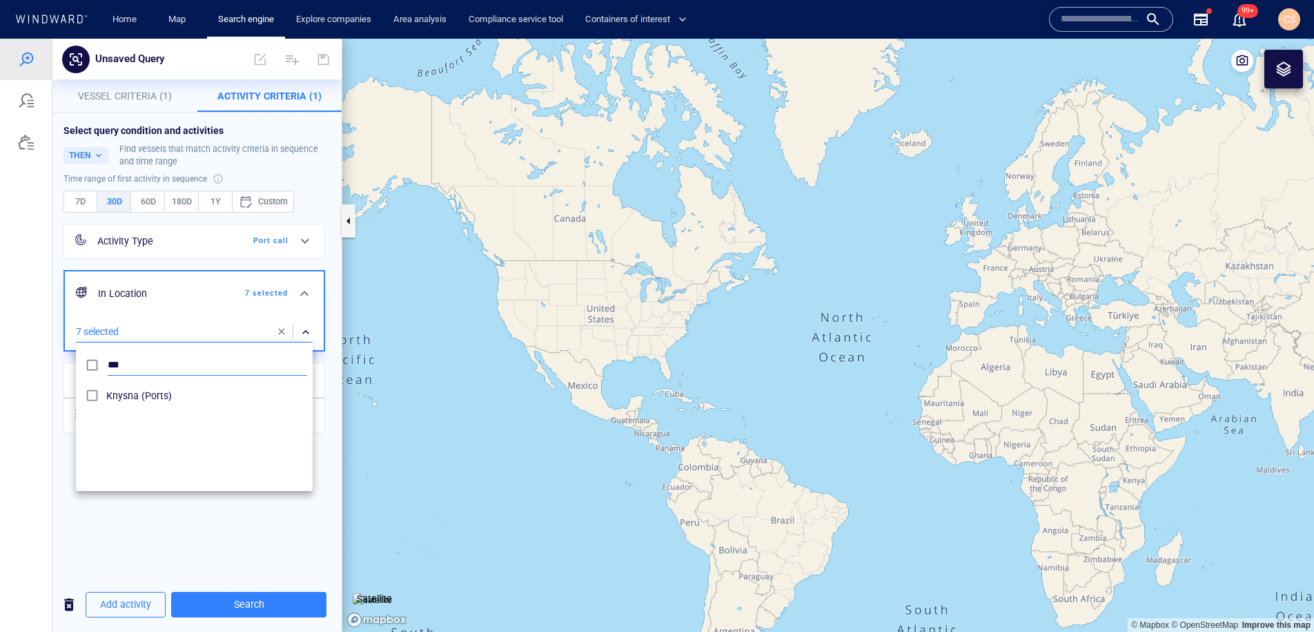
scroll to position [138, 237]
type input "*"
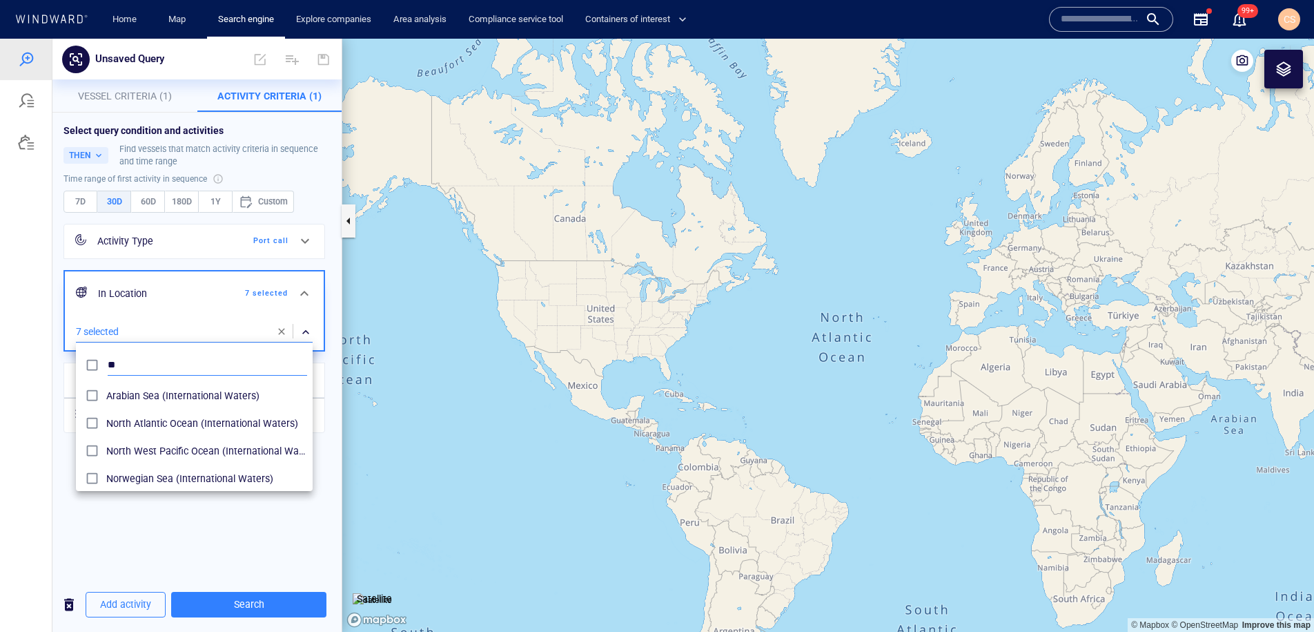
type input "*"
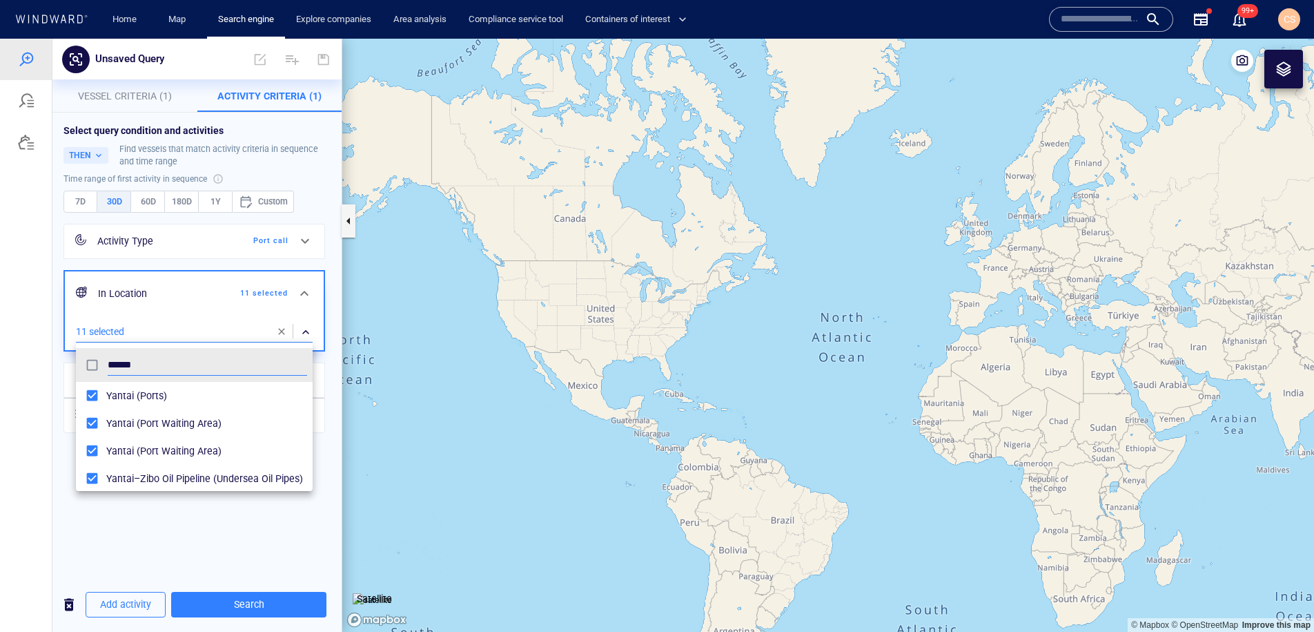
type input "******"
click at [193, 523] on div at bounding box center [657, 335] width 1314 height 593
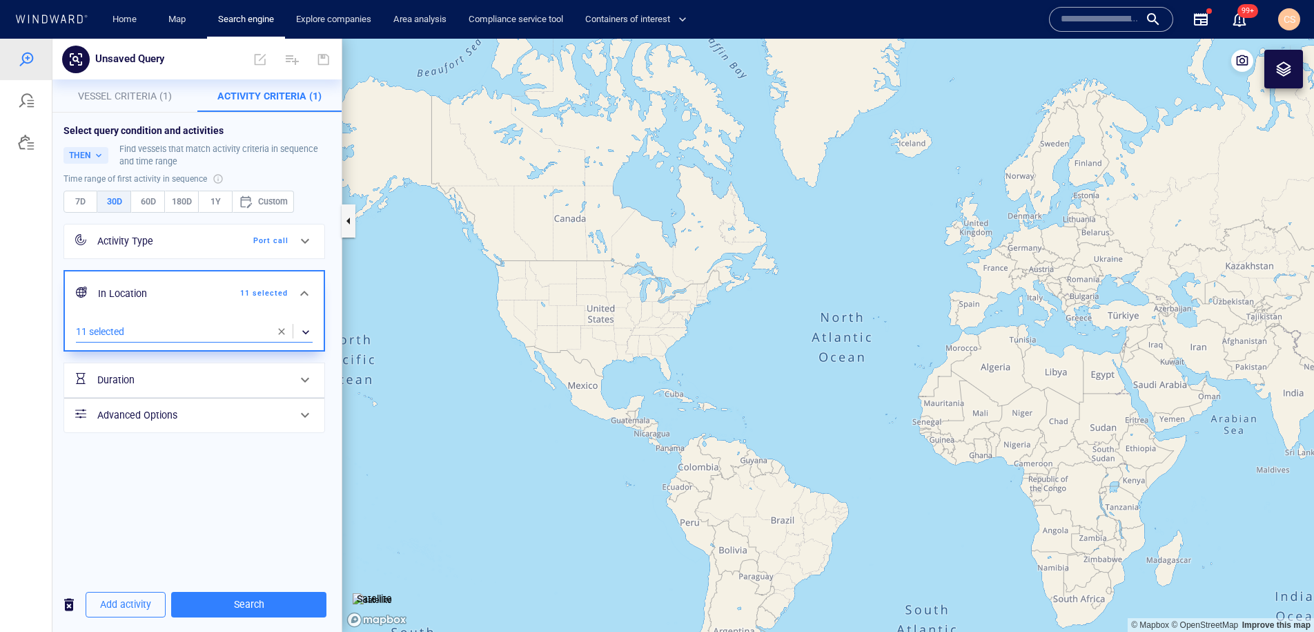
click at [151, 328] on div "​" at bounding box center [194, 332] width 237 height 21
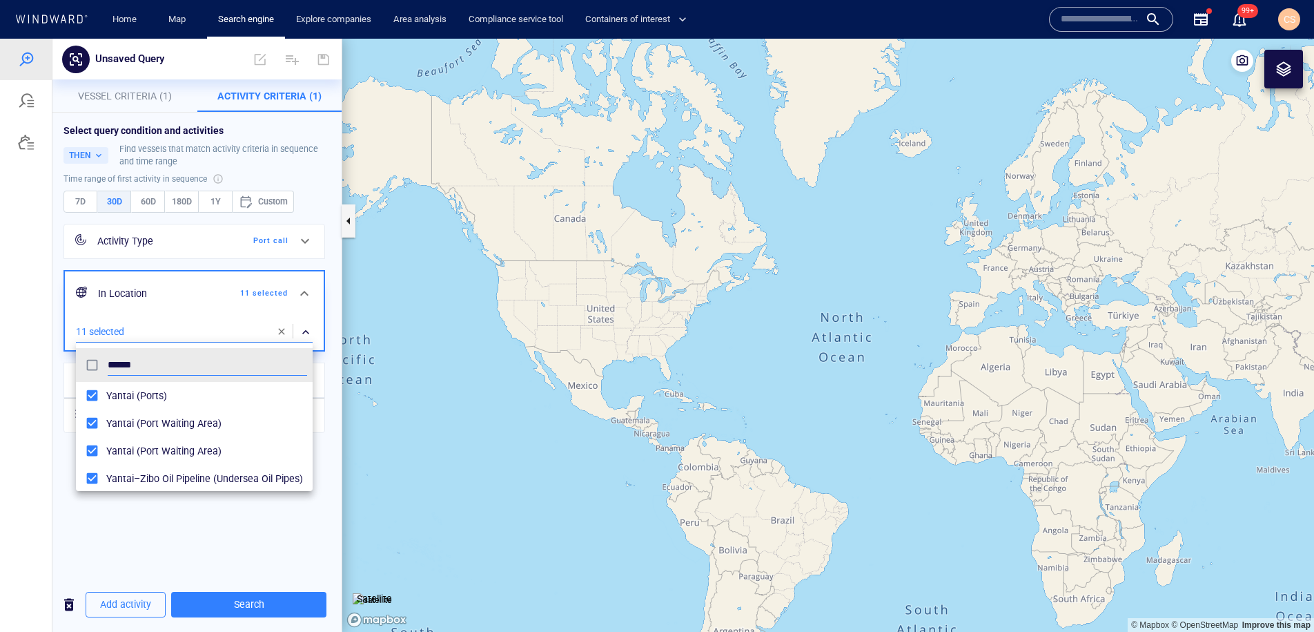
scroll to position [138, 237]
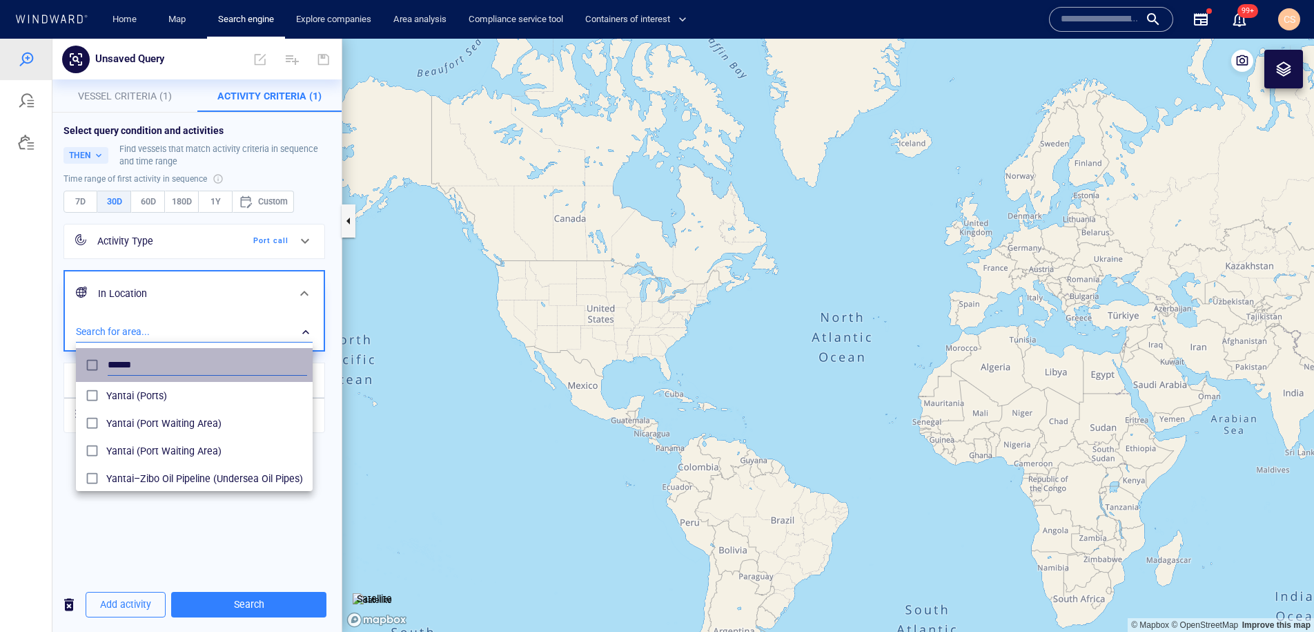
drag, startPoint x: 120, startPoint y: 363, endPoint x: 104, endPoint y: 363, distance: 16.6
click at [104, 363] on div "******" at bounding box center [194, 364] width 231 height 27
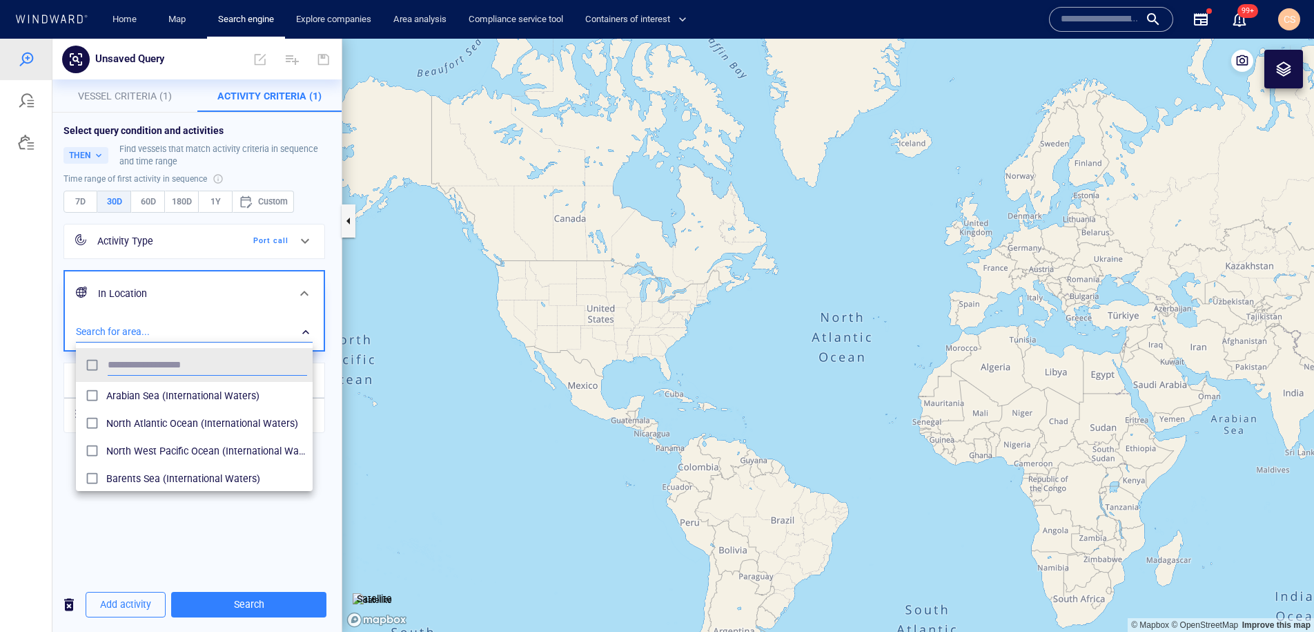
drag, startPoint x: 141, startPoint y: 585, endPoint x: 142, endPoint y: 577, distance: 8.4
click at [141, 585] on div at bounding box center [657, 335] width 1314 height 593
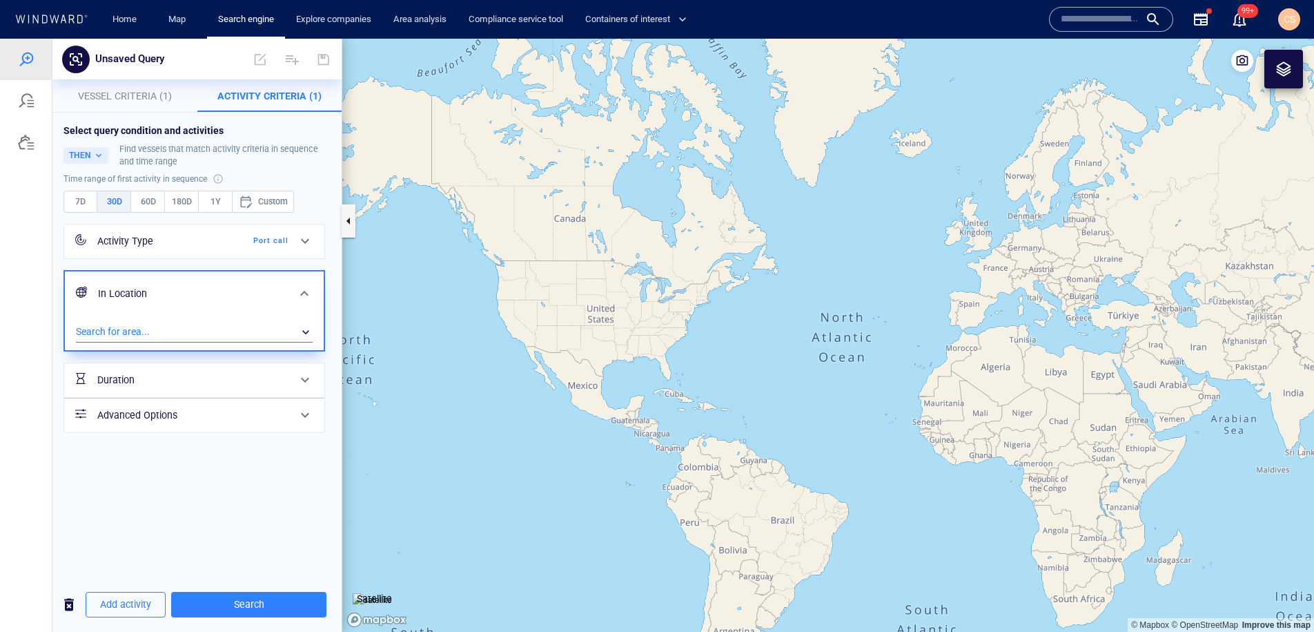
click at [167, 335] on div "​" at bounding box center [194, 332] width 237 height 21
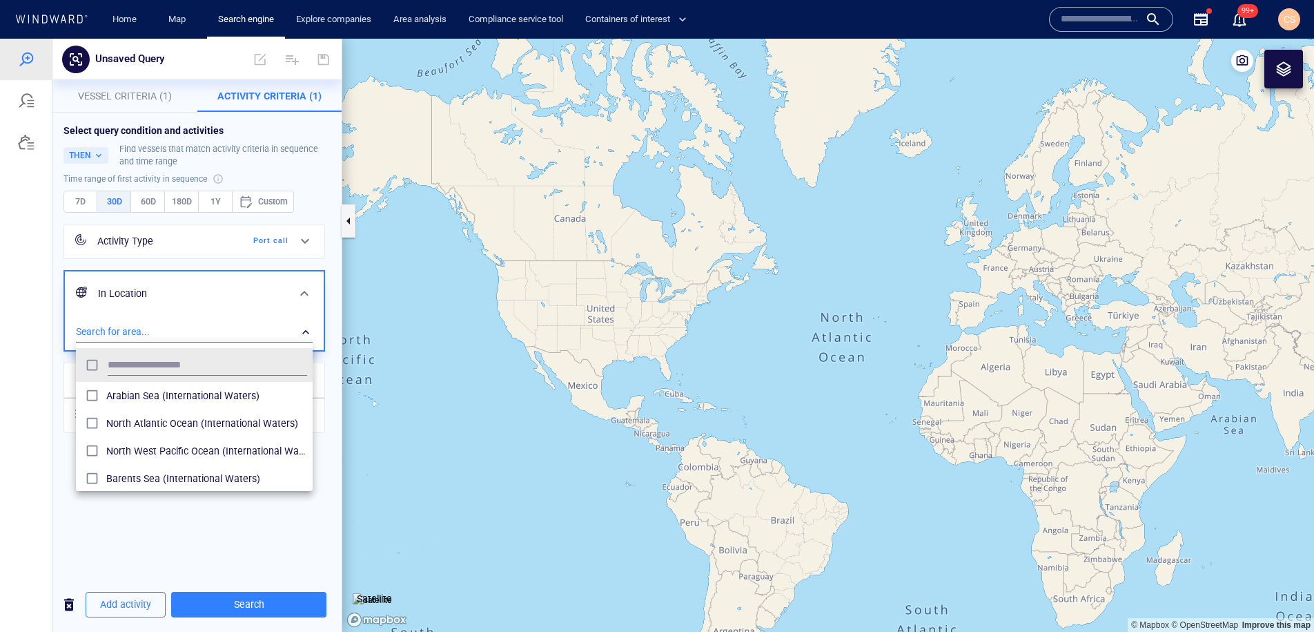
scroll to position [138, 237]
